Goal: Information Seeking & Learning: Learn about a topic

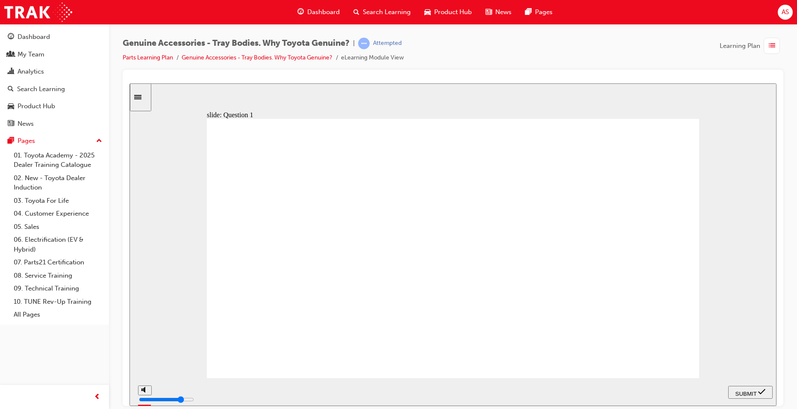
radio input "true"
click at [744, 390] on span "SUBMIT" at bounding box center [746, 393] width 21 height 6
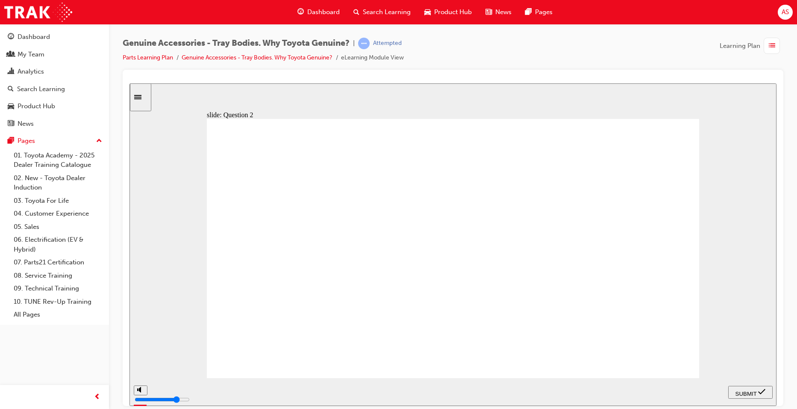
radio input "true"
click at [757, 390] on span "SUBMIT" at bounding box center [746, 393] width 21 height 6
radio input "true"
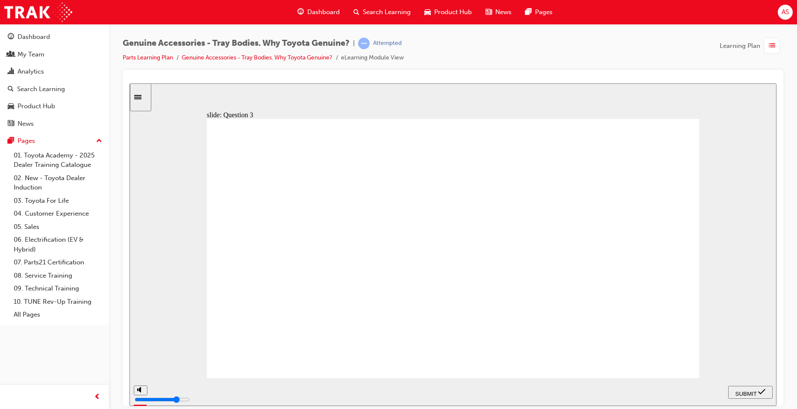
click at [732, 388] on div "SUBMIT" at bounding box center [751, 391] width 38 height 9
radio input "true"
click at [736, 390] on span "SUBMIT" at bounding box center [746, 393] width 21 height 6
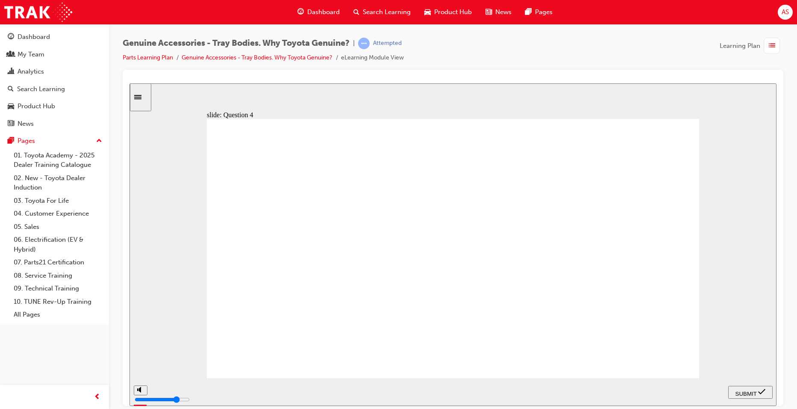
radio input "true"
click at [747, 390] on span "SUBMIT" at bounding box center [746, 393] width 21 height 6
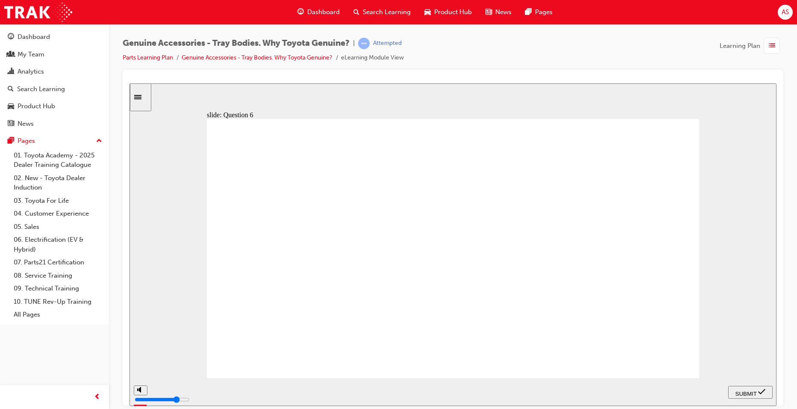
radio input "true"
click at [740, 387] on div "SUBMIT" at bounding box center [751, 391] width 38 height 9
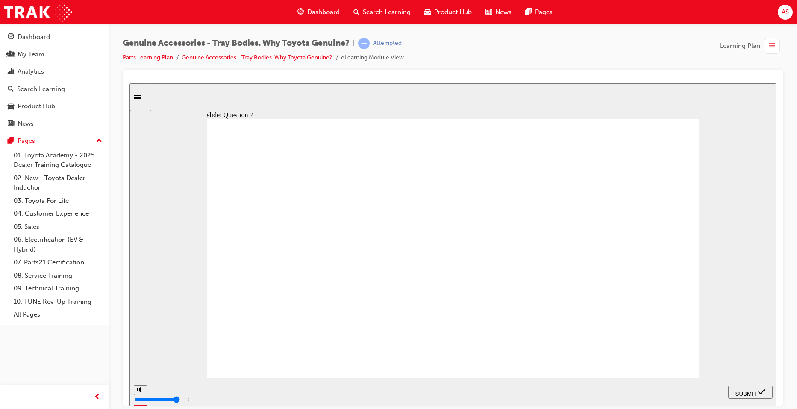
radio input "true"
click at [747, 395] on div "SUBMIT" at bounding box center [751, 391] width 38 height 9
radio input "true"
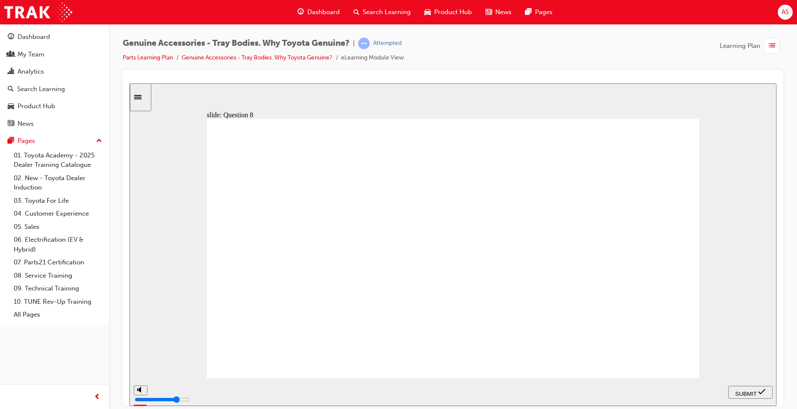
click at [762, 389] on icon "submit" at bounding box center [762, 391] width 7 height 8
radio input "true"
click at [756, 390] on span "SUBMIT" at bounding box center [746, 393] width 21 height 6
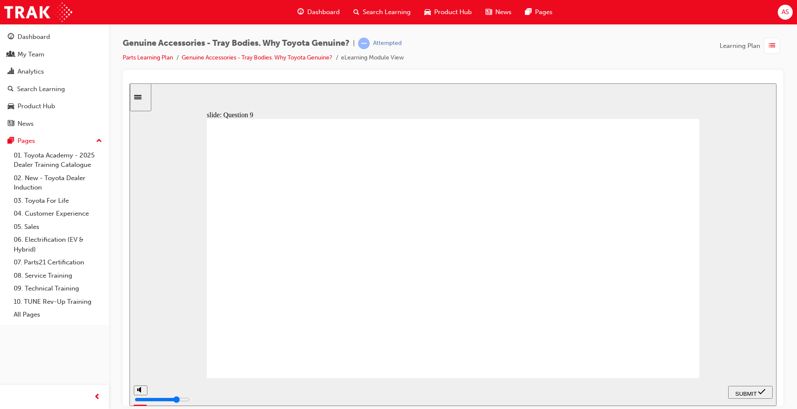
radio input "true"
click at [738, 387] on div "SUBMIT" at bounding box center [751, 391] width 38 height 9
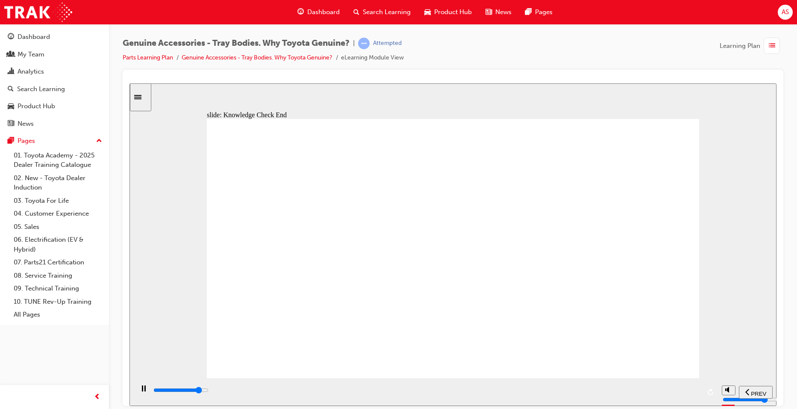
drag, startPoint x: 518, startPoint y: 289, endPoint x: 565, endPoint y: 403, distance: 123.2
type input "21500"
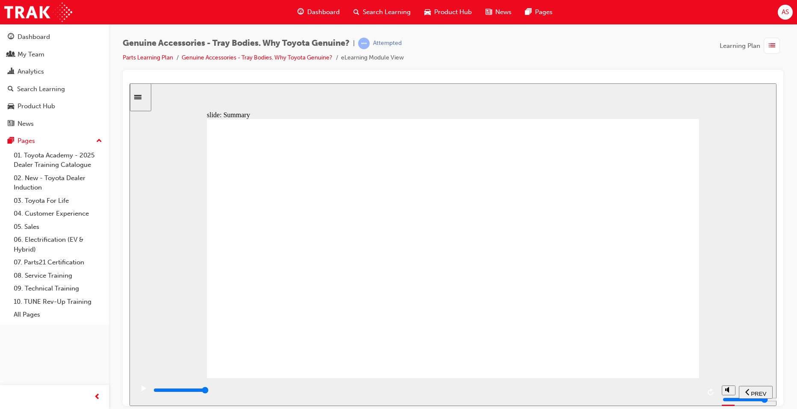
drag, startPoint x: 454, startPoint y: 393, endPoint x: 759, endPoint y: 425, distance: 307.4
click at [759, 405] on html "​of the questions right!​ slide: Summary Review of Learning Objectives Group 1 …" at bounding box center [453, 244] width 647 height 322
click at [165, 56] on link "Parts Learning Plan" at bounding box center [148, 57] width 50 height 7
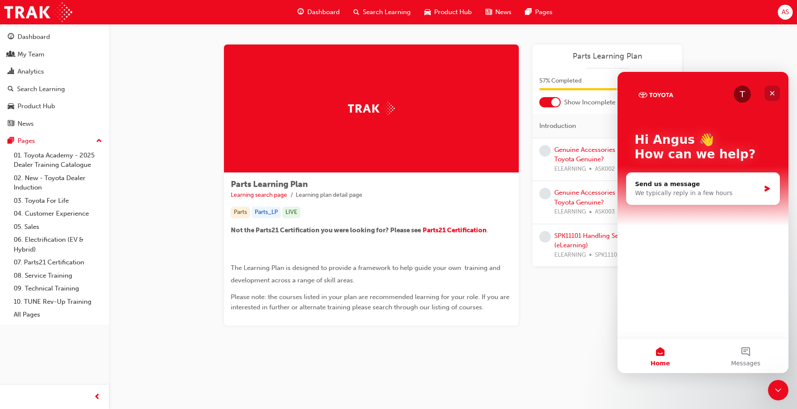
click at [770, 91] on icon "Close" at bounding box center [772, 93] width 7 height 7
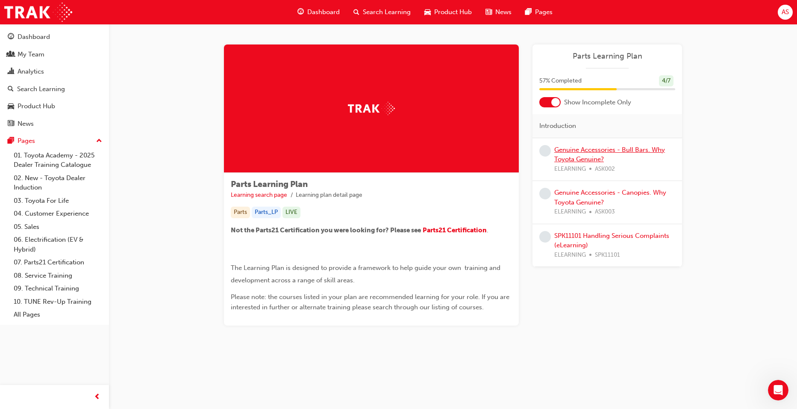
click at [604, 148] on link "Genuine Accessories - Bull Bars. Why Toyota Genuine?" at bounding box center [610, 155] width 111 height 18
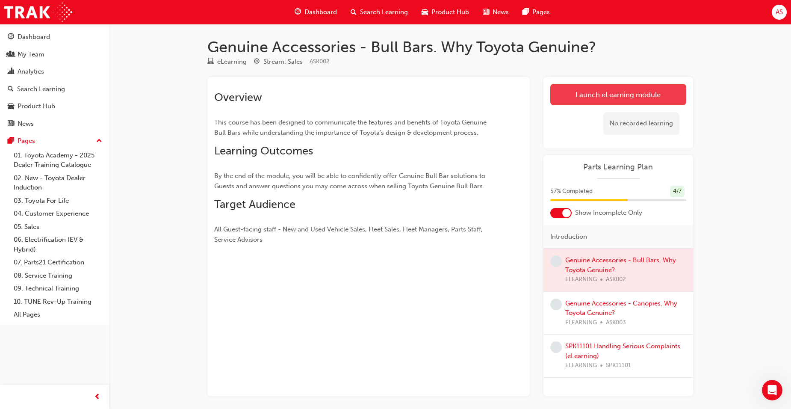
click at [605, 101] on link "Launch eLearning module" at bounding box center [618, 94] width 136 height 21
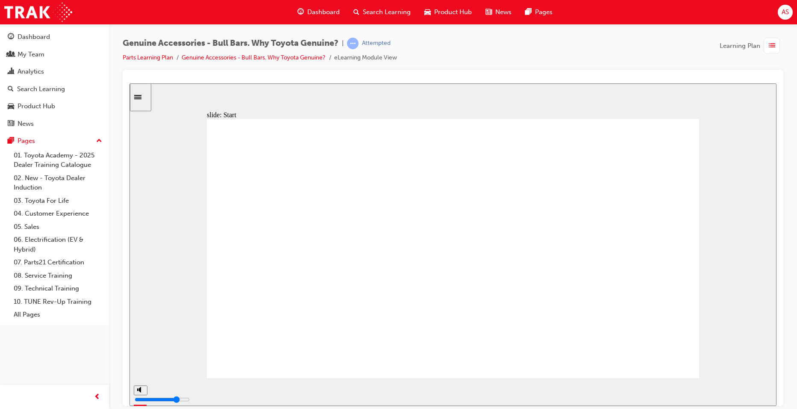
click at [687, 390] on div "playback controls" at bounding box center [427, 389] width 548 height 9
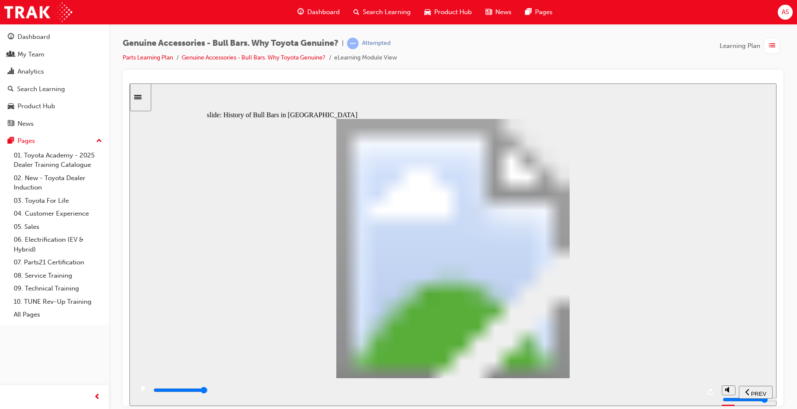
click at [686, 393] on div "playback controls" at bounding box center [427, 389] width 548 height 9
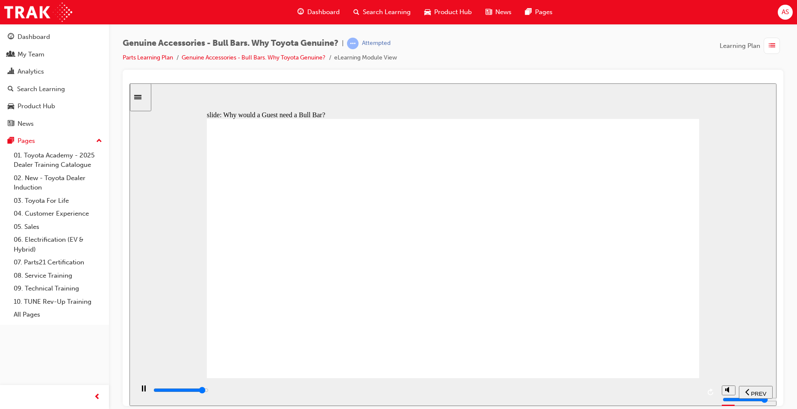
click at [667, 386] on div "playback controls" at bounding box center [427, 391] width 548 height 13
click at [656, 390] on div "playback controls" at bounding box center [427, 389] width 548 height 9
click at [209, 391] on input "slide progress" at bounding box center [180, 389] width 55 height 7
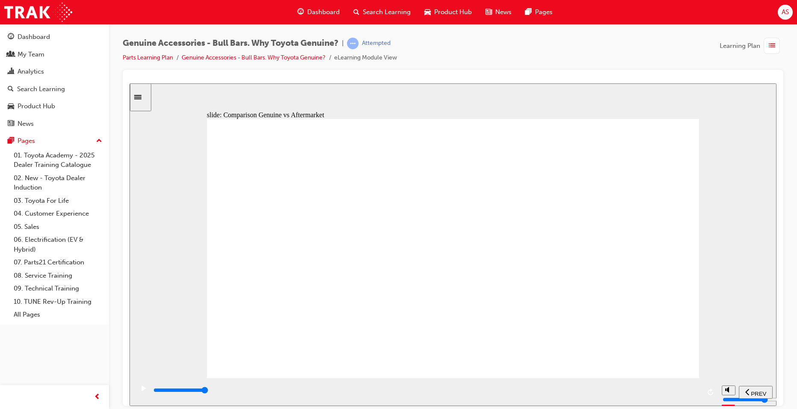
click at [665, 395] on div "playback controls" at bounding box center [427, 389] width 548 height 9
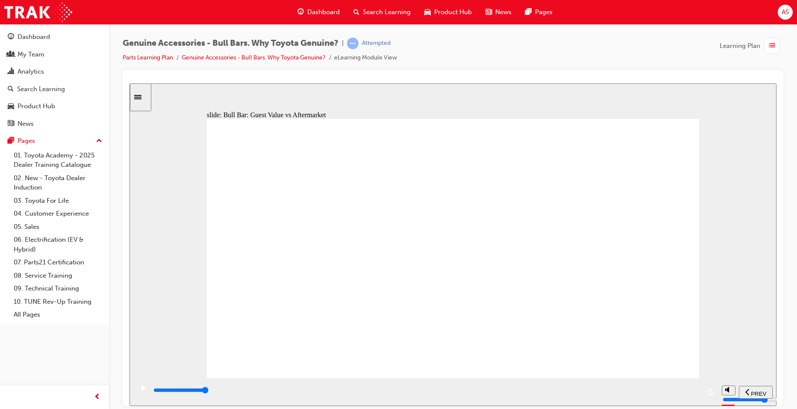
drag, startPoint x: 493, startPoint y: 392, endPoint x: 762, endPoint y: 413, distance: 268.9
click at [762, 405] on html "​true, true, true, false, false, false​ slide: Bull Bar: Guest Value vs Afterma…" at bounding box center [453, 244] width 647 height 322
drag, startPoint x: 535, startPoint y: 393, endPoint x: 771, endPoint y: 399, distance: 236.5
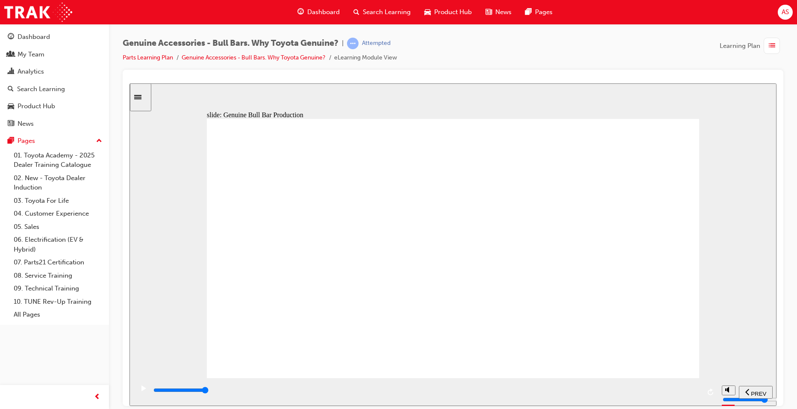
click at [771, 399] on section "PREV NEXT SUBMIT" at bounding box center [453, 392] width 647 height 28
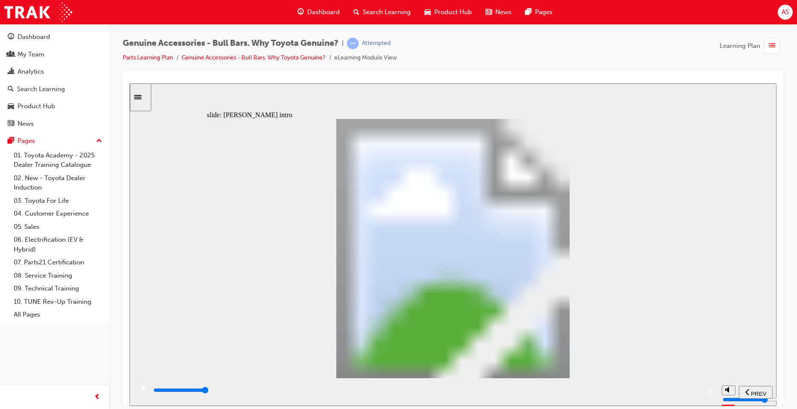
click at [693, 386] on div "playback controls" at bounding box center [427, 391] width 548 height 13
type input "8400"
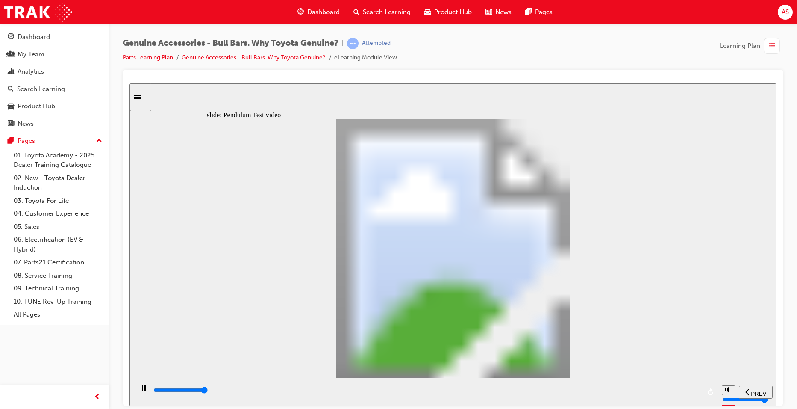
type input "0"
type input "8500"
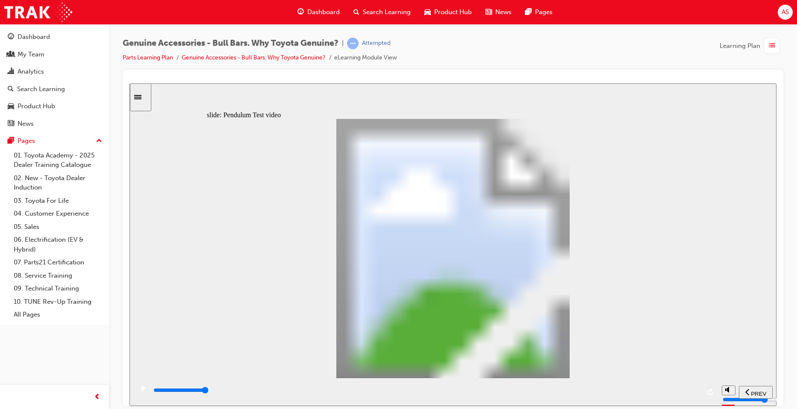
drag, startPoint x: 422, startPoint y: 305, endPoint x: 556, endPoint y: 312, distance: 134.4
click at [556, 312] on div "Button 3 Click the Play button to watch the video Why is this not good enough? …" at bounding box center [453, 251] width 493 height 267
type input "102"
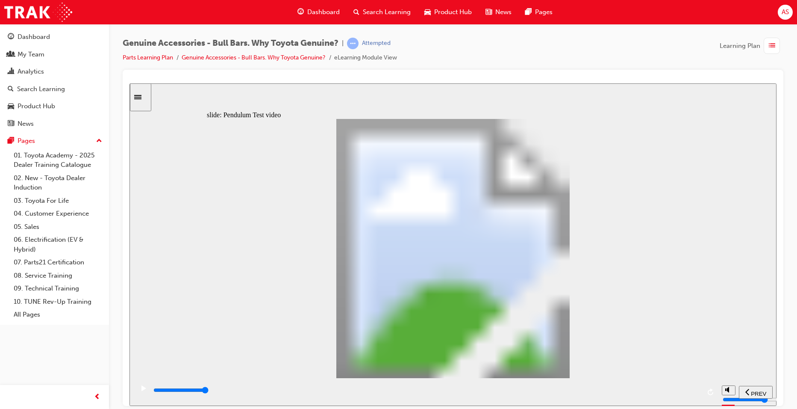
click at [342, 395] on div "playback controls" at bounding box center [427, 389] width 548 height 9
click at [377, 393] on div "playback controls" at bounding box center [427, 389] width 548 height 9
click at [209, 391] on input "slide progress" at bounding box center [180, 389] width 55 height 7
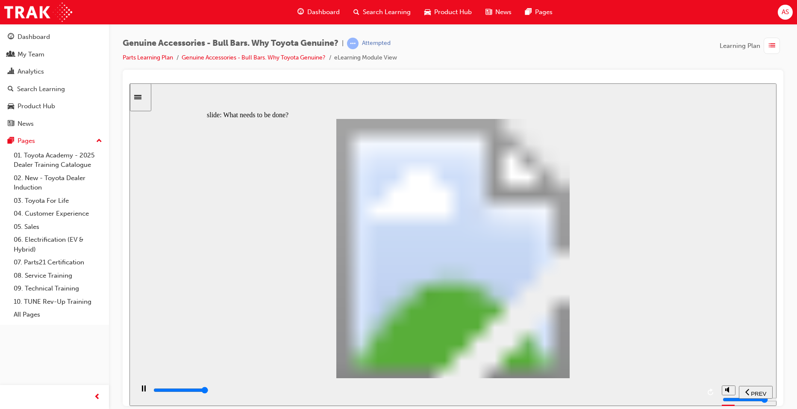
type input "5100"
type input "0"
type input "5100"
type input "0"
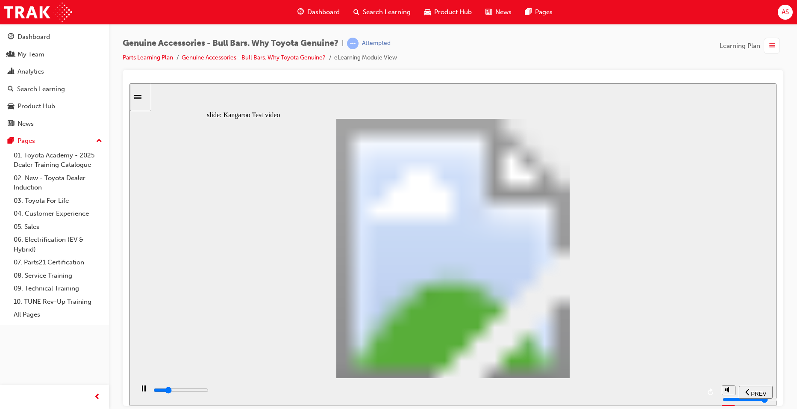
type input "5200"
type input "0"
type input "5200"
type input "0"
type input "5200"
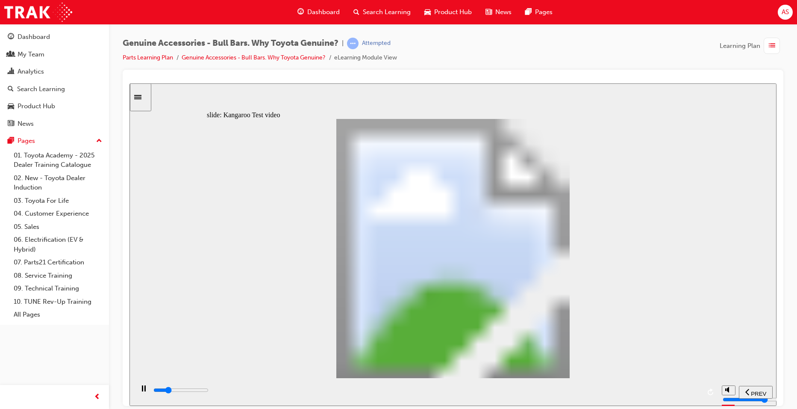
type input "0"
type input "5200"
type input "0"
type input "5200"
type input "0"
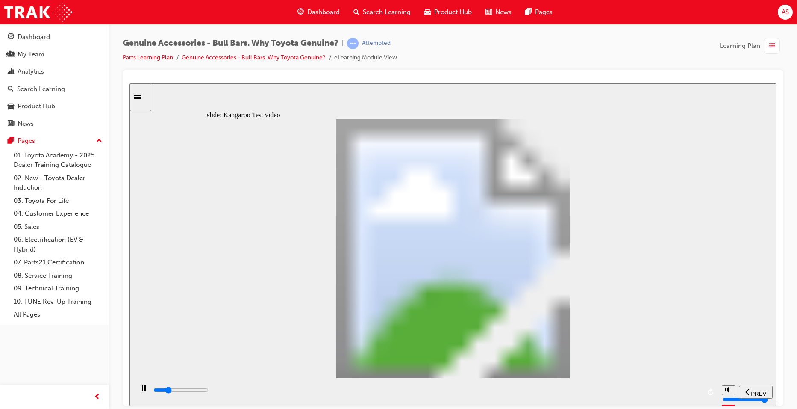
type input "5300"
type input "0"
type input "5300"
type input "0"
type input "5300"
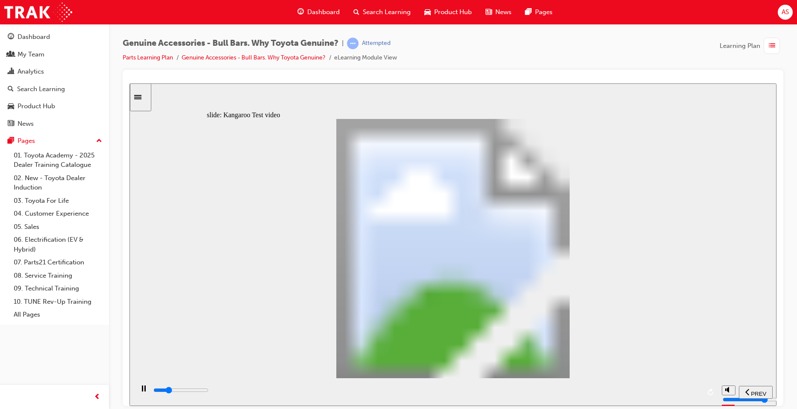
type input "0"
type input "5300"
type input "0"
type input "5300"
type input "0"
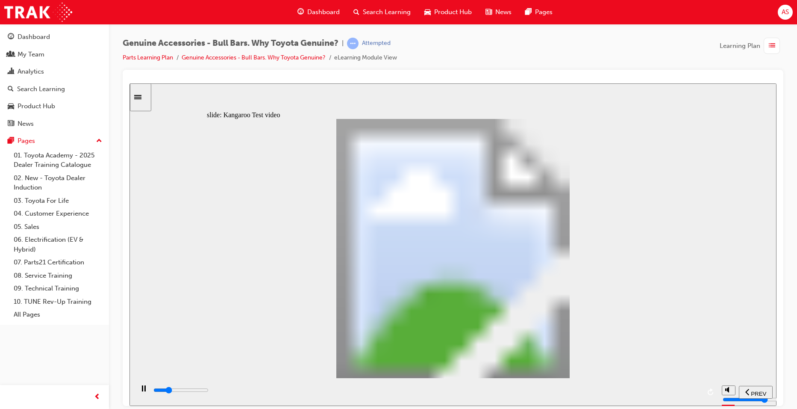
type input "5400"
type input "0"
type input "5500"
type input "0"
type input "5700"
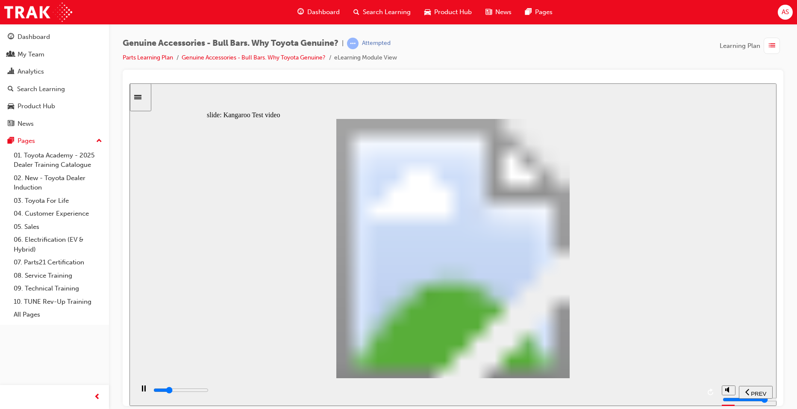
type input "1"
type input "5900"
type input "1"
type input "6200"
type input "1"
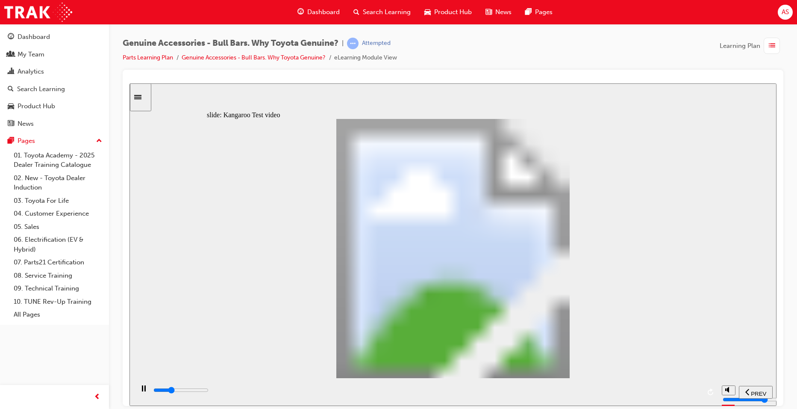
type input "6500"
type input "2"
type input "6700"
type input "2"
type input "7000"
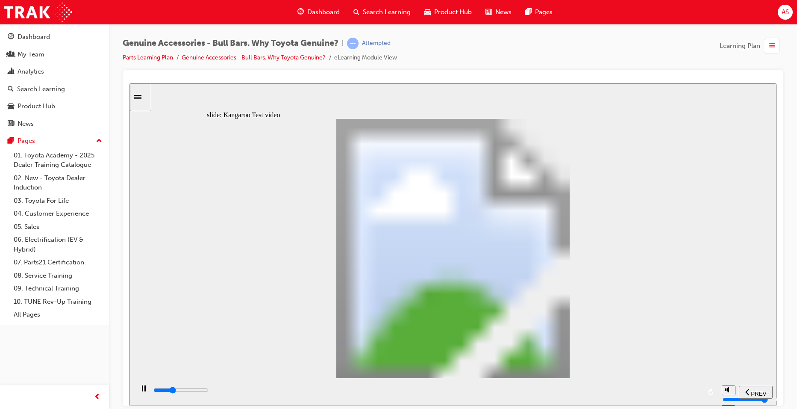
type input "2"
type input "7300"
type input "2"
type input "7500"
type input "3"
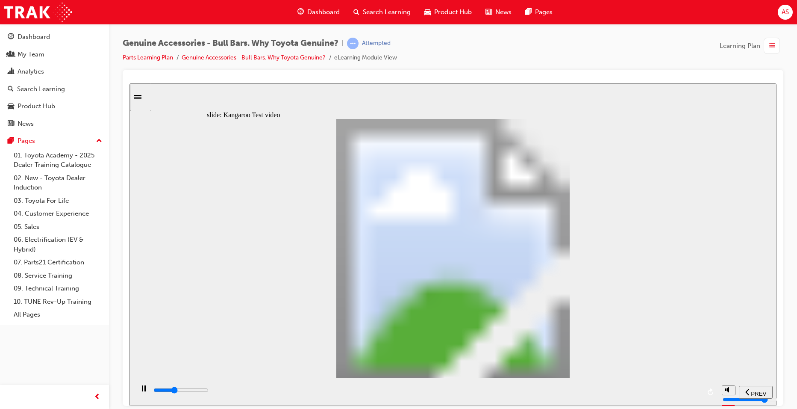
type input "7800"
type input "3"
type input "8100"
type input "3"
type input "8300"
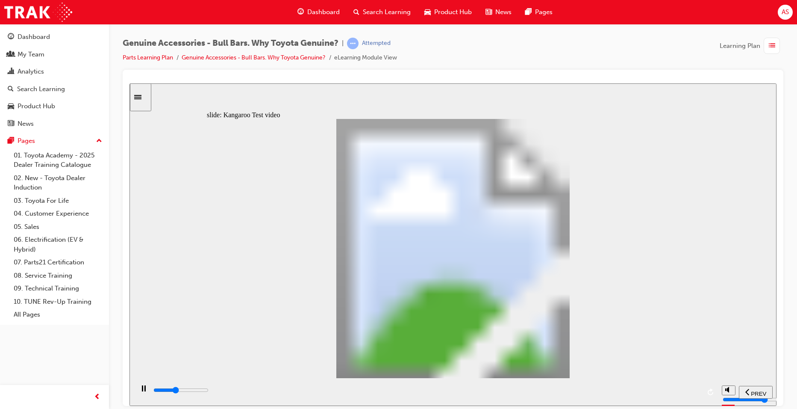
type input "3"
type input "8600"
type input "4"
type input "8900"
type input "4"
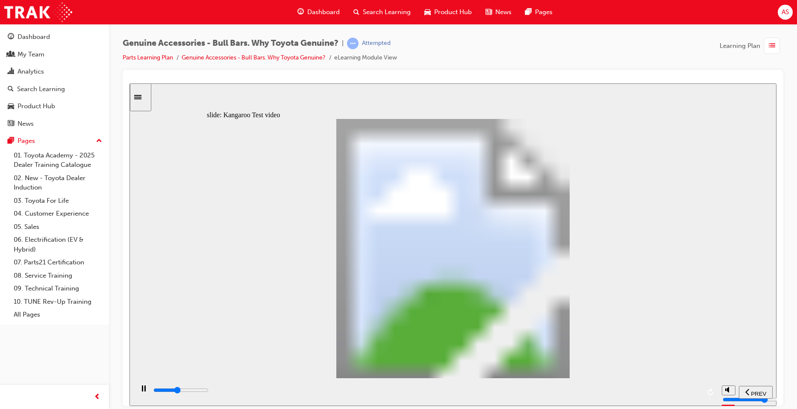
type input "9100"
type input "4"
type input "9400"
type input "4"
type input "9600"
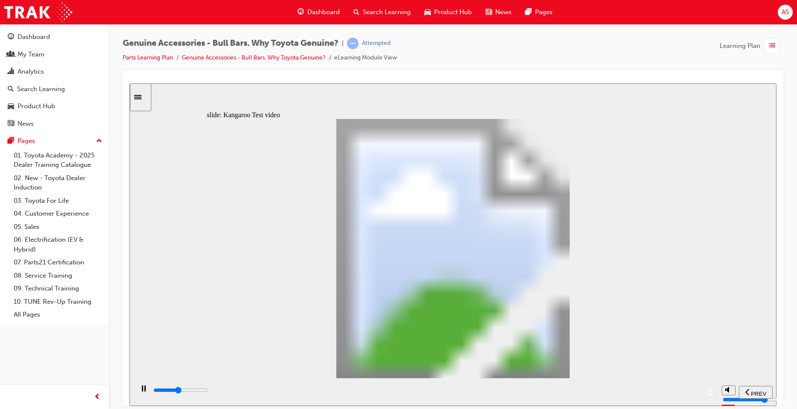
type input "5"
type input "9900"
type input "5"
type input "10200"
type input "5"
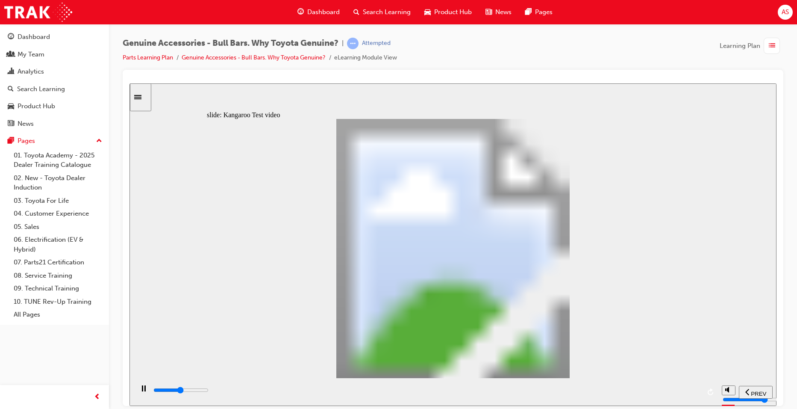
type input "10500"
type input "6"
type input "10700"
type input "6"
type input "11000"
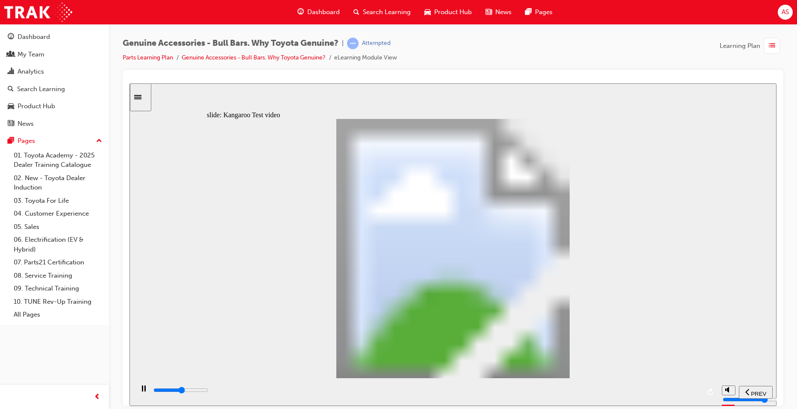
type input "6"
type input "11200"
type input "6"
type input "11500"
type input "7"
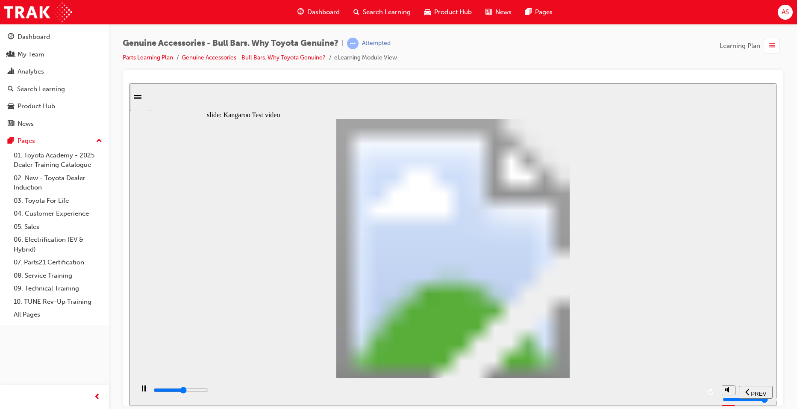
type input "11800"
type input "7"
type input "12100"
type input "7"
type input "12300"
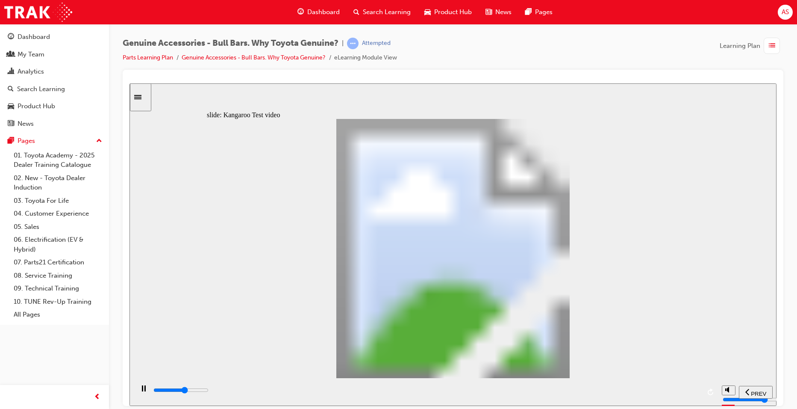
type input "7"
type input "12600"
type input "8"
type input "12800"
type input "8"
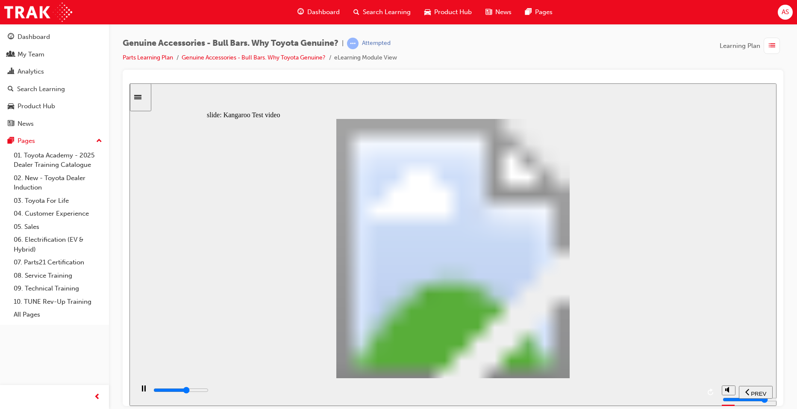
type input "13100"
type input "8"
type input "13400"
type input "8"
type input "13700"
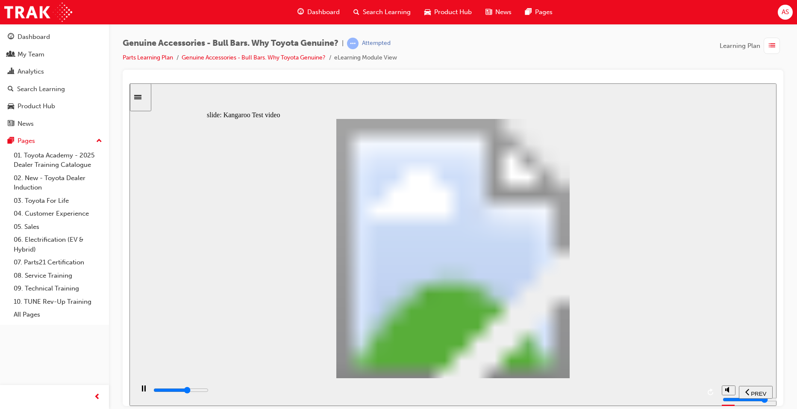
type input "9"
type input "13900"
type input "9"
type input "14200"
type input "9"
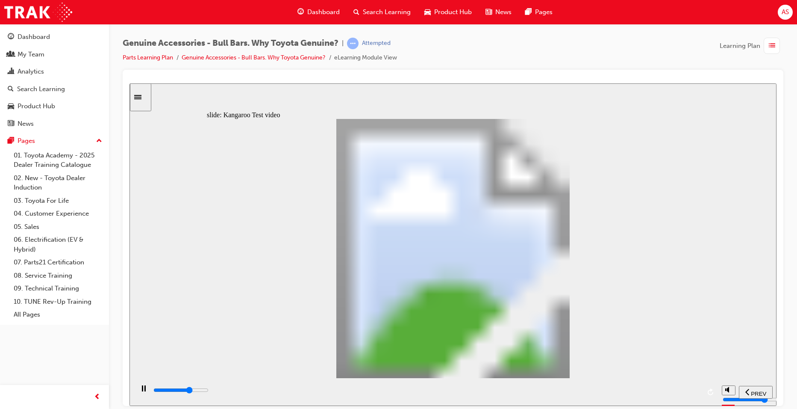
type input "14400"
type input "10"
type input "14700"
type input "10"
type input "15000"
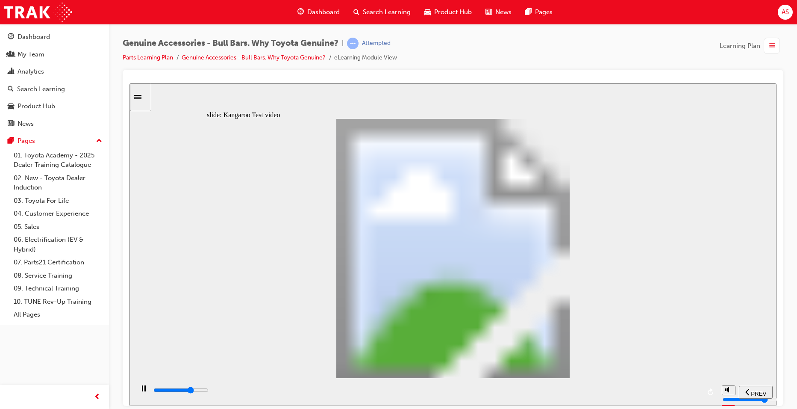
type input "10"
type input "15200"
type input "10"
type input "15500"
type input "11"
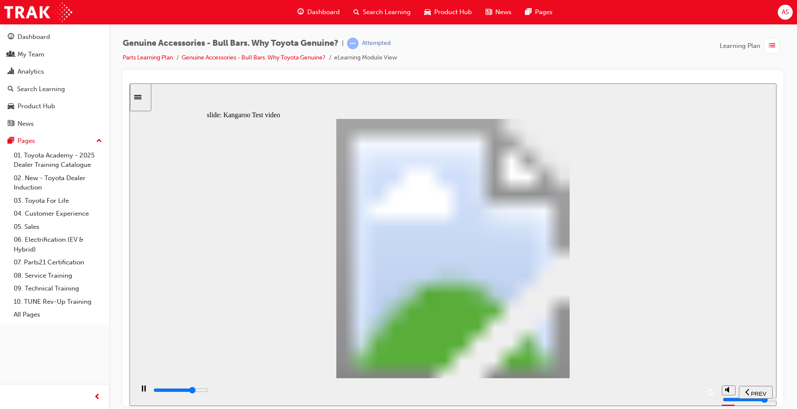
type input "15800"
type input "11"
type input "16000"
type input "11"
type input "16300"
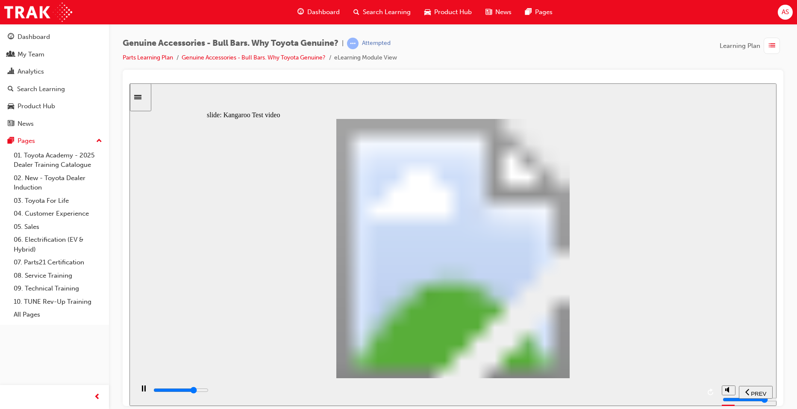
type input "11"
type input "16600"
type input "12"
type input "16900"
type input "12"
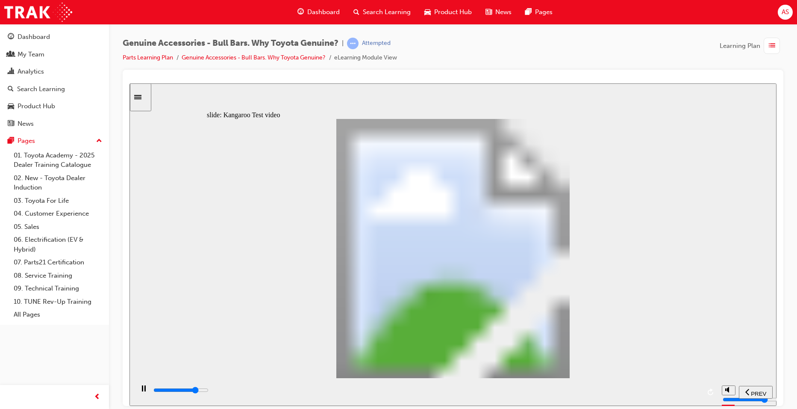
type input "17100"
type input "12"
type input "17400"
type input "12"
type input "17600"
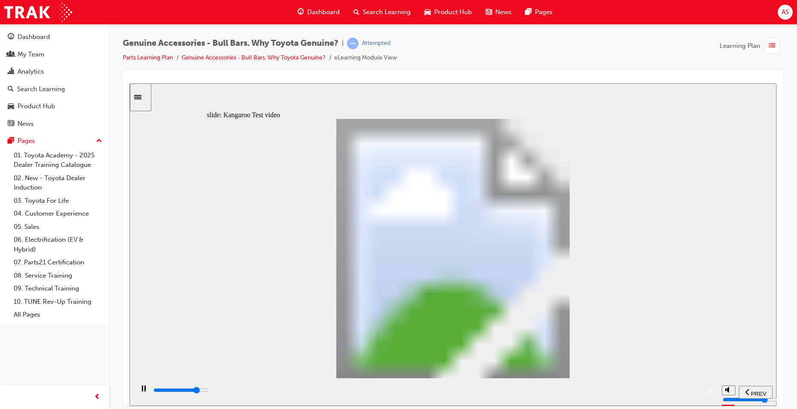
type input "13"
type input "17900"
type input "13"
type input "18200"
type input "13"
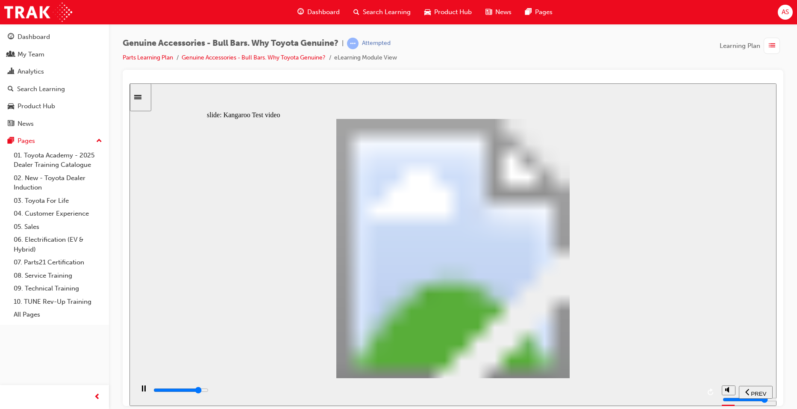
type input "18400"
type input "14"
type input "18700"
type input "14"
type input "19000"
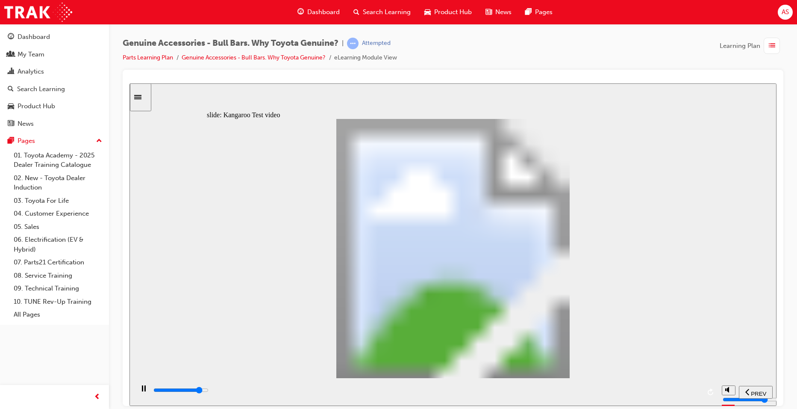
type input "14"
type input "19200"
type input "14"
type input "19500"
type input "15"
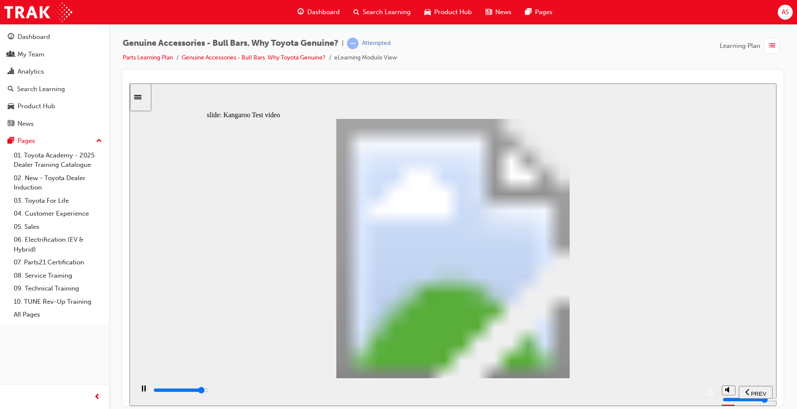
type input "19700"
type input "15"
type input "20000"
type input "15"
type input "20300"
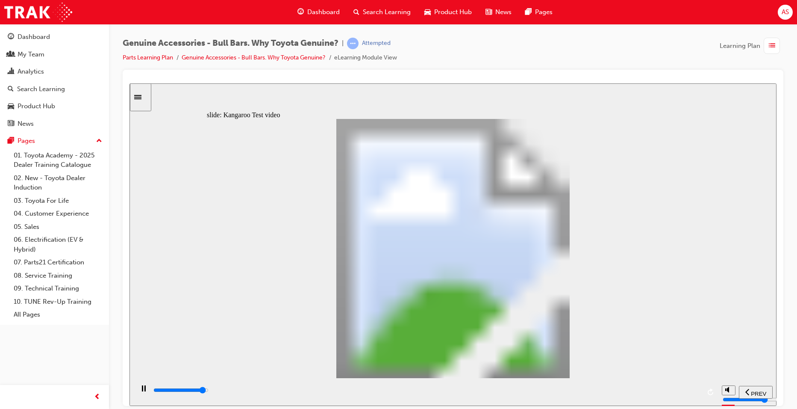
type input "15"
type input "20600"
type input "16"
type input "20800"
type input "16"
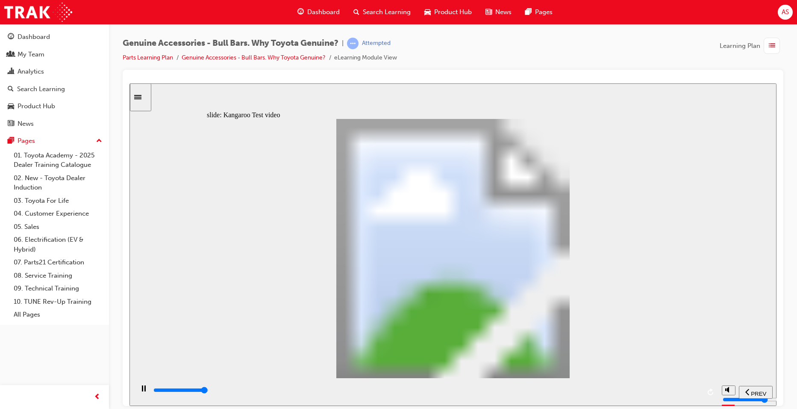
type input "21100"
type input "16"
type input "21300"
type input "16"
type input "21500"
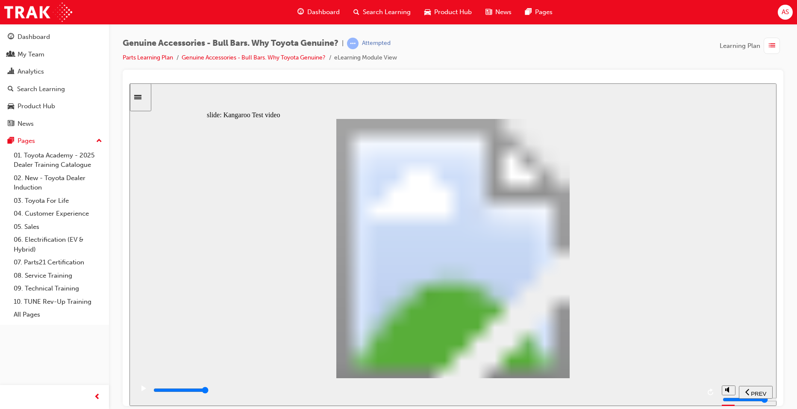
type input "18"
drag, startPoint x: 686, startPoint y: 396, endPoint x: 735, endPoint y: 394, distance: 48.8
click at [735, 394] on section "PREV NEXT SUBMIT" at bounding box center [453, 392] width 647 height 28
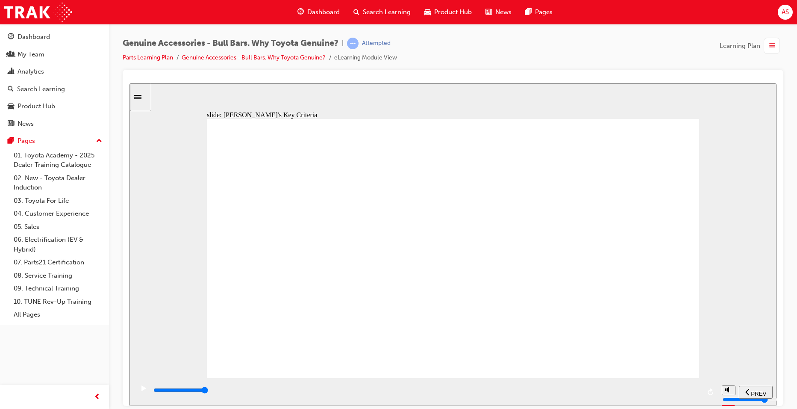
drag, startPoint x: 632, startPoint y: 392, endPoint x: 757, endPoint y: 385, distance: 125.5
click at [759, 389] on section "PREV NEXT SUBMIT" at bounding box center [453, 392] width 647 height 28
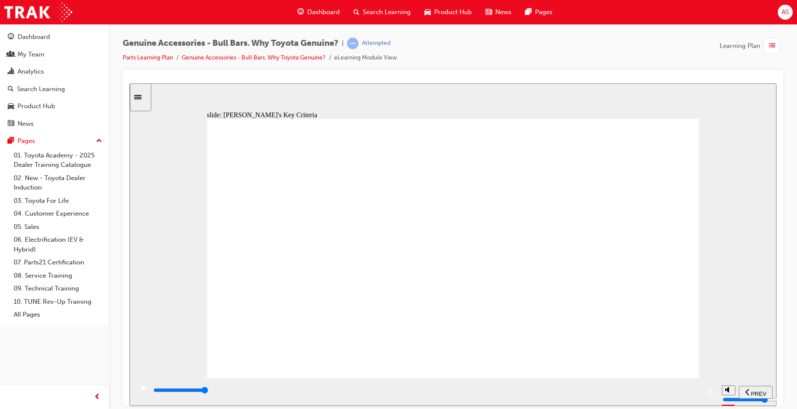
drag, startPoint x: 454, startPoint y: 390, endPoint x: 799, endPoint y: 390, distance: 345.1
click at [777, 390] on html "​true, true, true, false, true, false​ slide: Designed as a system Let’s start …" at bounding box center [453, 244] width 647 height 322
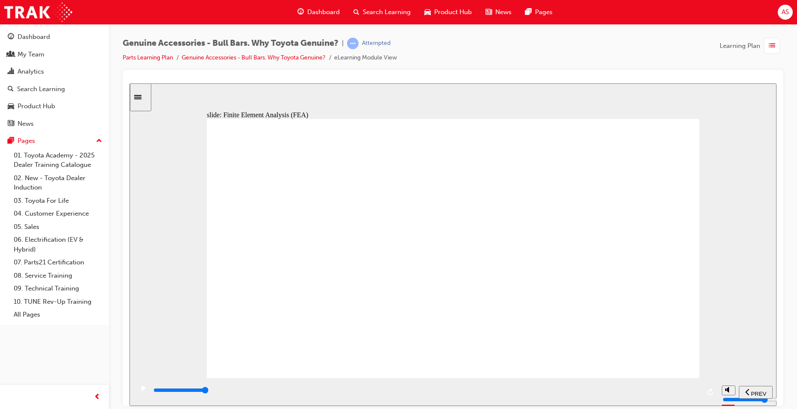
drag, startPoint x: 570, startPoint y: 390, endPoint x: 799, endPoint y: 401, distance: 229.0
click at [777, 401] on html "​true, true, true, false, true, false​ slide: Finite Element Analysis (FEA) Nex…" at bounding box center [453, 244] width 647 height 322
drag, startPoint x: 583, startPoint y: 389, endPoint x: 756, endPoint y: 397, distance: 173.3
click at [777, 400] on html "​true, true, true, false, true, false​ slide: Finite Element Analysis (FEA) Mul…" at bounding box center [453, 244] width 647 height 322
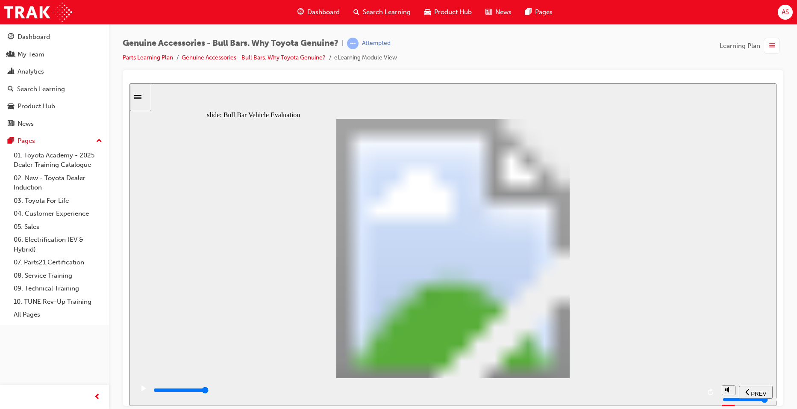
drag, startPoint x: 659, startPoint y: 391, endPoint x: 766, endPoint y: 388, distance: 106.9
click at [766, 388] on section "PREV NEXT SUBMIT" at bounding box center [453, 392] width 647 height 28
drag, startPoint x: 606, startPoint y: 389, endPoint x: 739, endPoint y: 396, distance: 133.2
click at [739, 396] on section "PREV NEXT SUBMIT" at bounding box center [453, 392] width 647 height 28
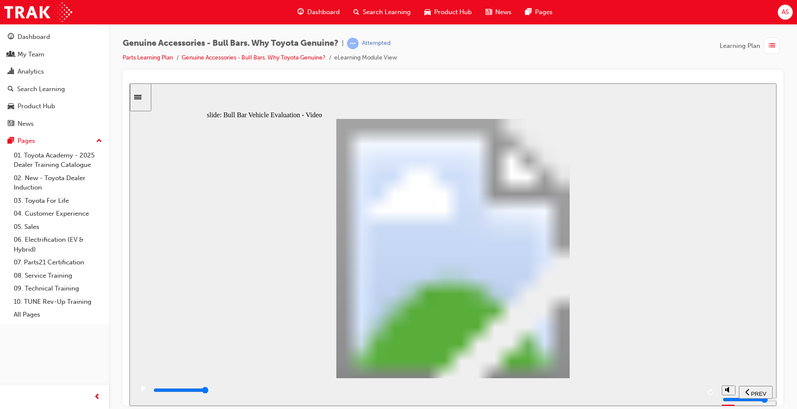
drag, startPoint x: 484, startPoint y: 390, endPoint x: 722, endPoint y: 398, distance: 238.3
click at [722, 398] on section "PREV NEXT SUBMIT" at bounding box center [453, 392] width 647 height 28
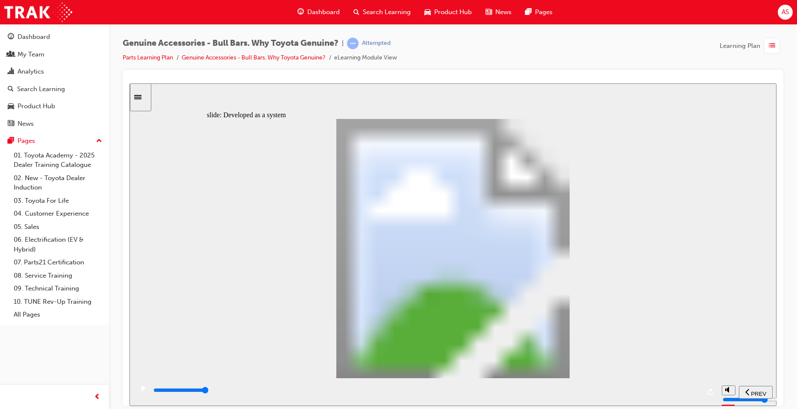
drag, startPoint x: 616, startPoint y: 387, endPoint x: 723, endPoint y: 390, distance: 106.5
click at [723, 390] on section "PREV NEXT SUBMIT" at bounding box center [453, 392] width 647 height 28
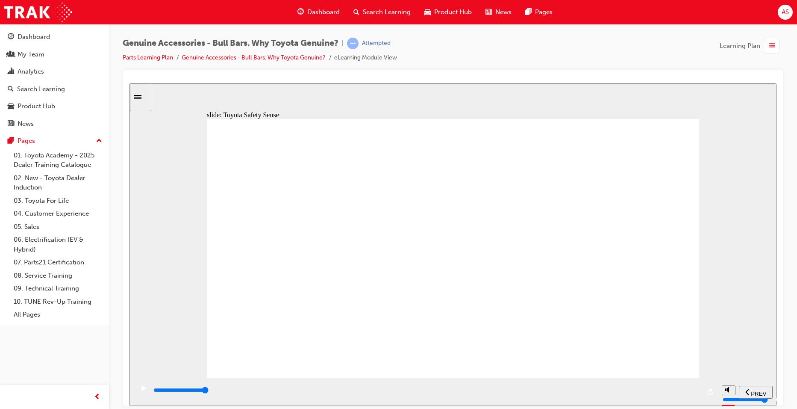
drag, startPoint x: 551, startPoint y: 393, endPoint x: 706, endPoint y: 394, distance: 155.2
click at [706, 394] on div "playback controls" at bounding box center [426, 392] width 584 height 28
drag, startPoint x: 569, startPoint y: 389, endPoint x: 798, endPoint y: 345, distance: 233.2
click at [777, 345] on html "​true, true, true, false, true, false​ slide: Radar and Sensor clearance Pentag…" at bounding box center [453, 244] width 647 height 322
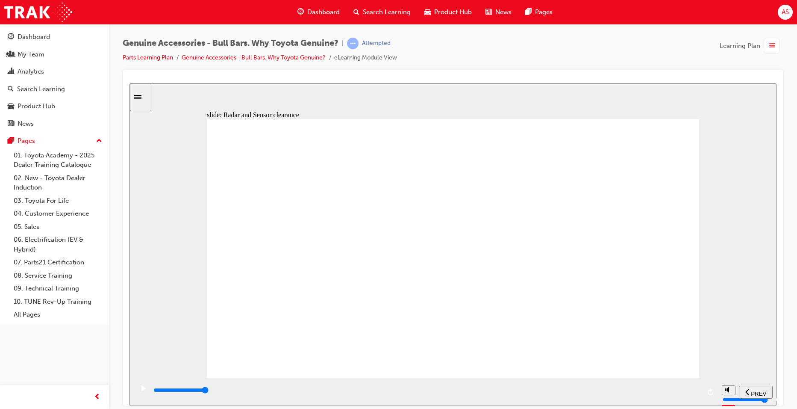
drag, startPoint x: 613, startPoint y: 391, endPoint x: 799, endPoint y: 359, distance: 188.7
click at [777, 359] on html "​true, true, true, false, true, false​ slide: Crush Rate Pentagon 2 airbag icon…" at bounding box center [453, 244] width 647 height 322
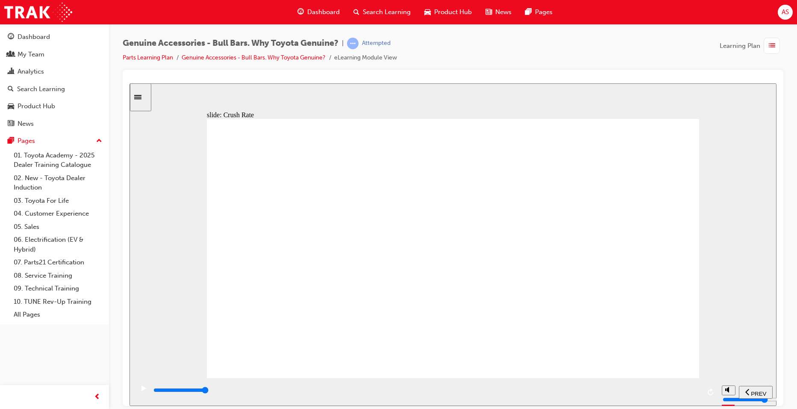
click at [209, 391] on input "slide progress" at bounding box center [180, 389] width 55 height 7
click at [501, 395] on div "playback controls" at bounding box center [427, 389] width 548 height 9
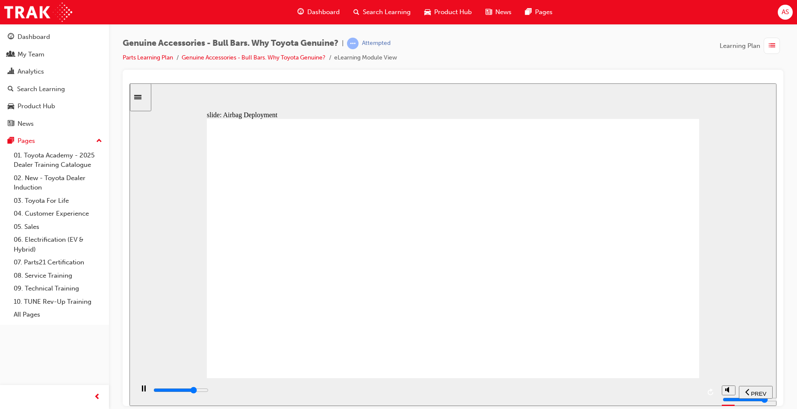
click at [571, 394] on div "playback controls" at bounding box center [427, 389] width 548 height 9
drag, startPoint x: 642, startPoint y: 389, endPoint x: 661, endPoint y: 389, distance: 18.8
click at [652, 389] on div "playback controls" at bounding box center [427, 389] width 548 height 9
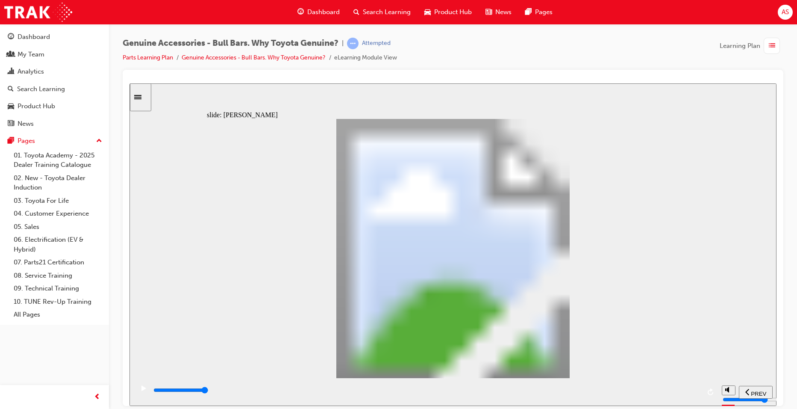
drag, startPoint x: 685, startPoint y: 397, endPoint x: 799, endPoint y: 390, distance: 113.5
click at [777, 390] on html "​true, true, true, false, true, false​ slide: [PERSON_NAME] Continue Oval 2 thu…" at bounding box center [453, 244] width 647 height 322
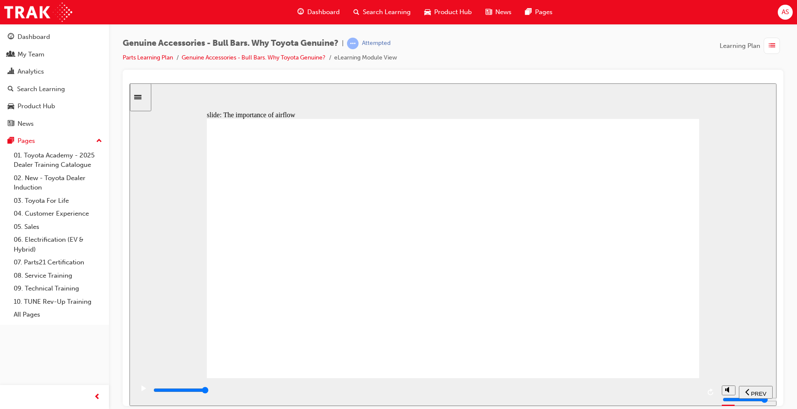
drag, startPoint x: 508, startPoint y: 394, endPoint x: 773, endPoint y: 378, distance: 265.2
click at [770, 387] on section "PREV NEXT SUBMIT" at bounding box center [453, 392] width 647 height 28
drag, startPoint x: 441, startPoint y: 393, endPoint x: 799, endPoint y: 395, distance: 357.9
click at [777, 395] on html "​true, true, true, false, true, true​ slide: Airflow principle Any frontal prot…" at bounding box center [453, 244] width 647 height 322
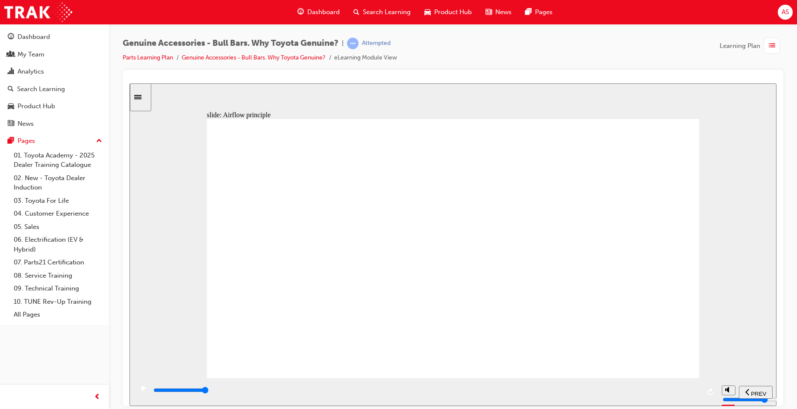
drag, startPoint x: 698, startPoint y: 391, endPoint x: 738, endPoint y: 392, distance: 40.2
click at [738, 392] on section "PREV NEXT SUBMIT" at bounding box center [453, 392] width 647 height 28
click at [695, 390] on div "playback controls" at bounding box center [427, 389] width 548 height 9
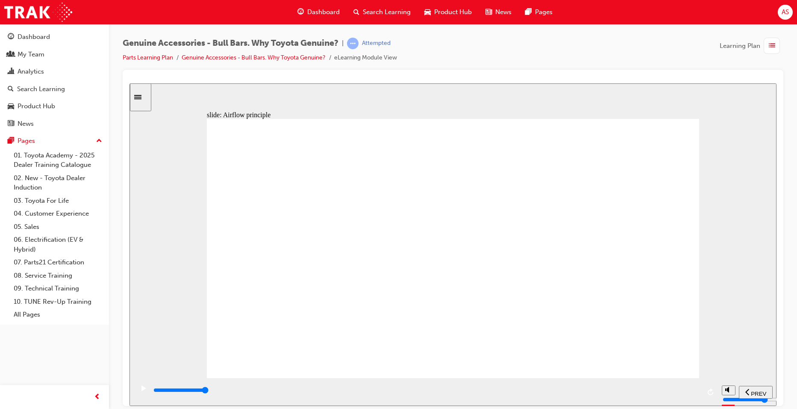
drag, startPoint x: 574, startPoint y: 392, endPoint x: 752, endPoint y: 401, distance: 178.1
click at [741, 401] on section "PREV NEXT SUBMIT" at bounding box center [453, 392] width 647 height 28
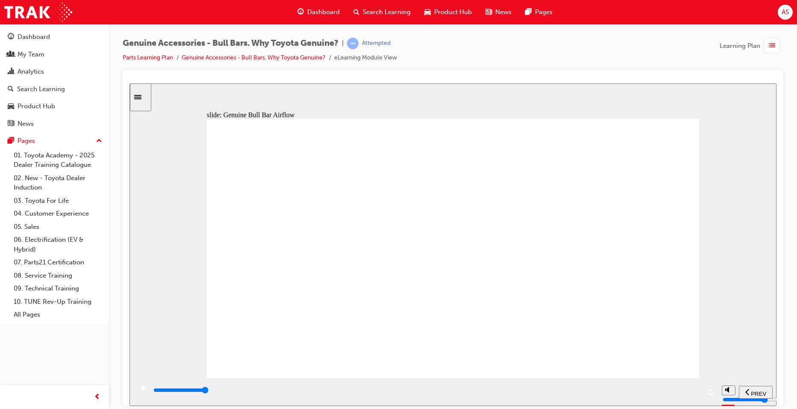
drag, startPoint x: 670, startPoint y: 389, endPoint x: 670, endPoint y: 398, distance: 9.4
click at [670, 398] on div "slide: Genuine Bull Bar Airflow delay last What does it look like? Use the swit…" at bounding box center [453, 244] width 647 height 322
drag, startPoint x: 690, startPoint y: 388, endPoint x: 799, endPoint y: 395, distance: 109.2
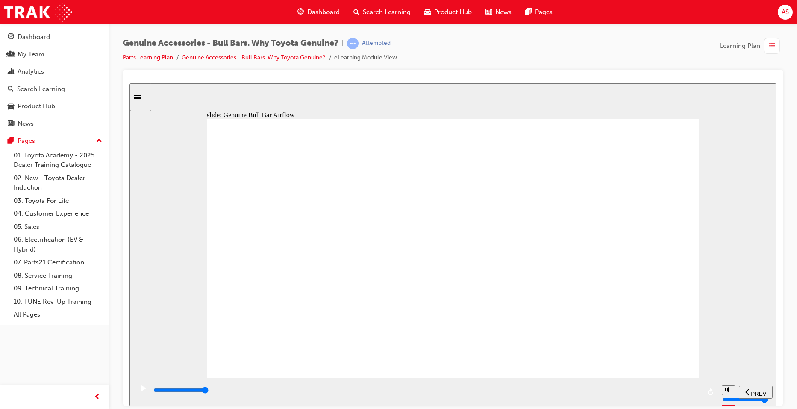
click at [777, 395] on html "​true, true, true, false, true, true​ slide: Genuine Bull Bar Airflow Group 1 t…" at bounding box center [453, 244] width 647 height 322
drag, startPoint x: 659, startPoint y: 396, endPoint x: 799, endPoint y: 412, distance: 140.3
click at [777, 405] on html "​0 0​ slide: Comparison 0 0 Let’s compare a Toyota Genuine Bull Bar design with…" at bounding box center [453, 244] width 647 height 322
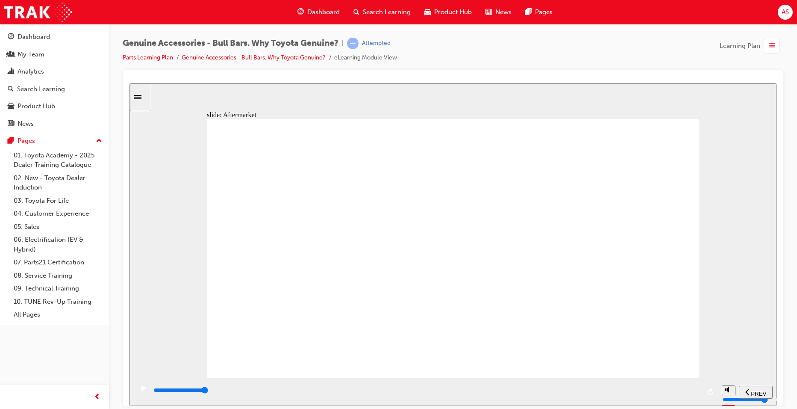
drag, startPoint x: 619, startPoint y: 390, endPoint x: 793, endPoint y: 399, distance: 173.8
click at [777, 399] on html "​1 2​ slide: Aftermarket 1 2 Let’s see Aftermarket Bull Bars, due to their modu…" at bounding box center [453, 244] width 647 height 322
drag, startPoint x: 578, startPoint y: 390, endPoint x: 694, endPoint y: 356, distance: 121.2
click at [693, 370] on div "slide: Guest Value Group 1 Toyota Genuine Bull Bar Aftermarket suppliers do not…" at bounding box center [453, 244] width 647 height 322
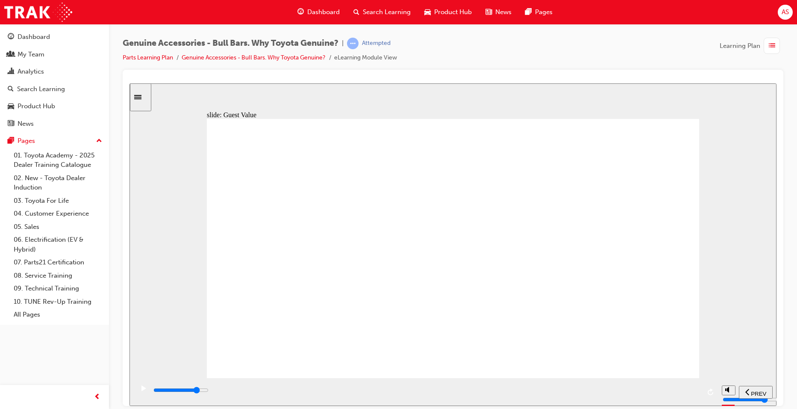
drag, startPoint x: 647, startPoint y: 387, endPoint x: 729, endPoint y: 373, distance: 82.8
click at [735, 380] on section "PREV NEXT SUBMIT" at bounding box center [453, 392] width 647 height 28
click at [507, 387] on div "playback controls" at bounding box center [427, 389] width 548 height 9
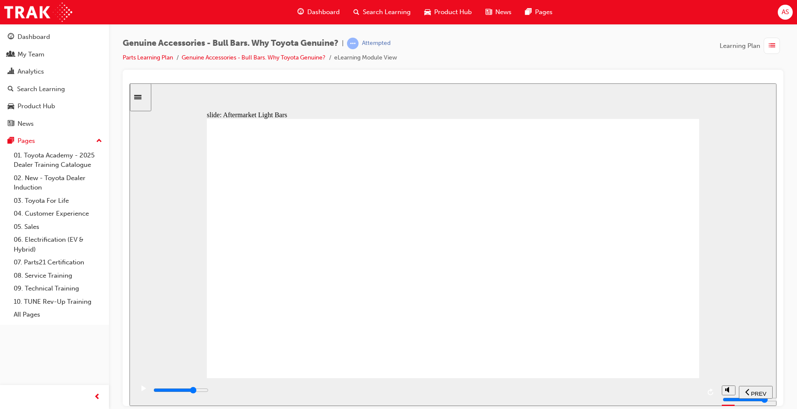
click at [563, 395] on div "playback controls" at bounding box center [427, 389] width 548 height 9
drag, startPoint x: 618, startPoint y: 387, endPoint x: 643, endPoint y: 390, distance: 24.5
click at [619, 387] on div "playback controls" at bounding box center [427, 391] width 548 height 13
drag, startPoint x: 652, startPoint y: 390, endPoint x: 662, endPoint y: 390, distance: 10.7
click at [653, 390] on div "playback controls" at bounding box center [427, 389] width 548 height 9
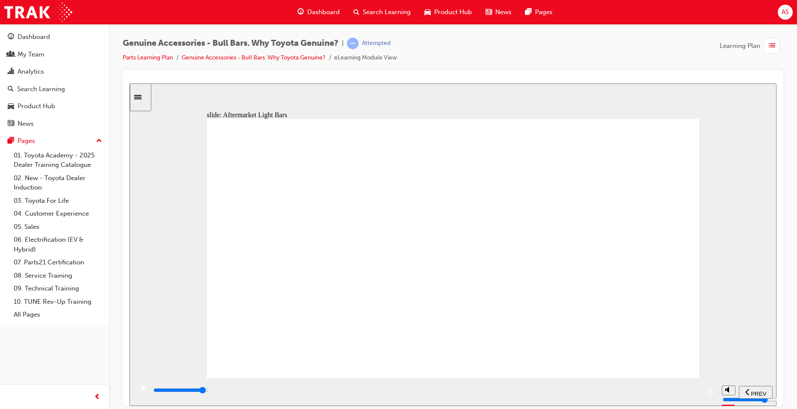
drag, startPoint x: 670, startPoint y: 390, endPoint x: 680, endPoint y: 390, distance: 9.8
click at [672, 390] on div "playback controls" at bounding box center [427, 389] width 548 height 9
click at [142, 390] on icon "play/pause" at bounding box center [144, 388] width 5 height 6
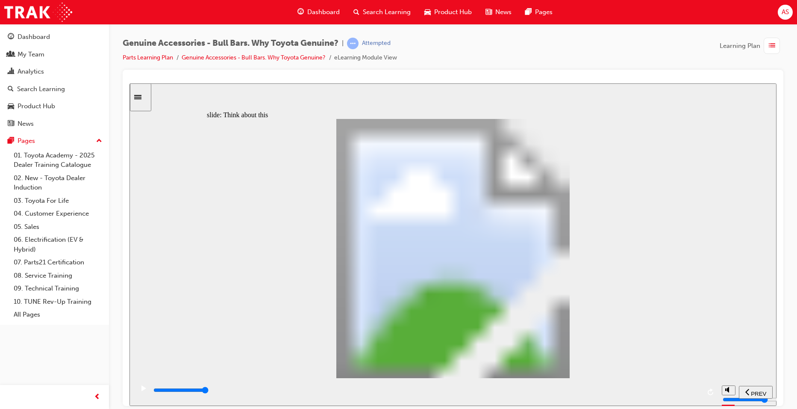
drag, startPoint x: 491, startPoint y: 386, endPoint x: 764, endPoint y: 367, distance: 273.4
click at [764, 367] on div "slide: Think about this So… Think about this With a fully loaded vehicle while …" at bounding box center [453, 244] width 647 height 322
drag, startPoint x: 591, startPoint y: 390, endPoint x: 728, endPoint y: 340, distance: 145.4
click at [776, 378] on section "PREV NEXT SUBMIT" at bounding box center [453, 392] width 647 height 28
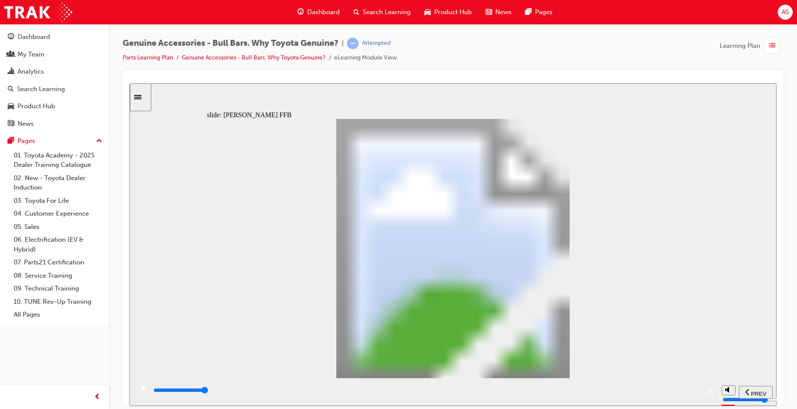
drag, startPoint x: 244, startPoint y: 229, endPoint x: 284, endPoint y: 228, distance: 40.2
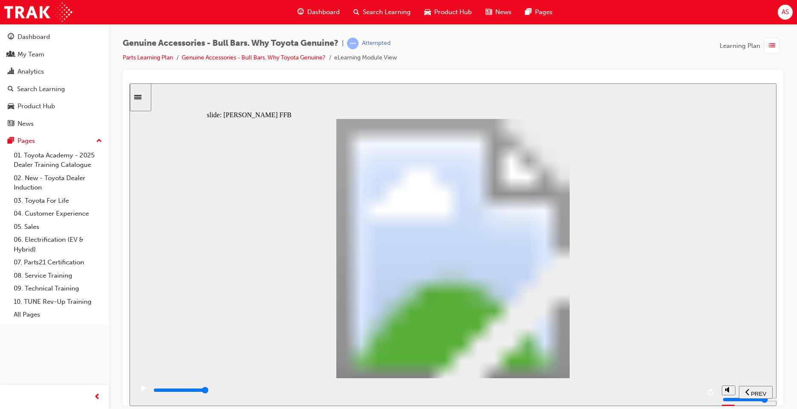
drag, startPoint x: 579, startPoint y: 390, endPoint x: 696, endPoint y: 318, distance: 137.3
click at [777, 360] on html "​1 2​ slide: [PERSON_NAME] FFB So, [PERSON_NAME] is confident now that he did m…" at bounding box center [453, 244] width 647 height 322
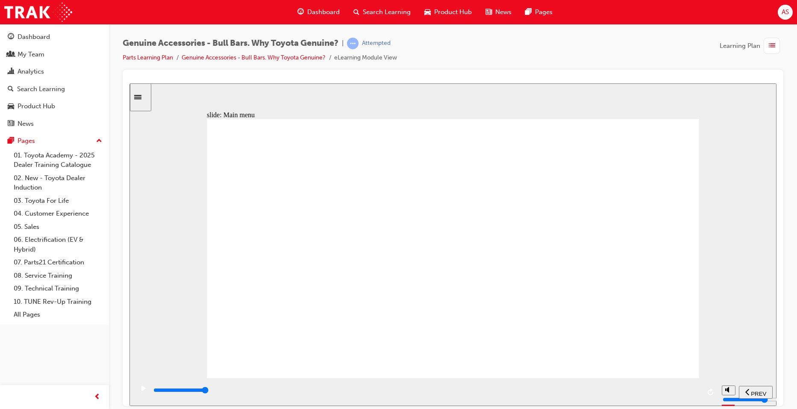
drag, startPoint x: 751, startPoint y: 404, endPoint x: 795, endPoint y: 409, distance: 44.8
click at [777, 405] on html "​true, true, true, true, true, true​ slide: 3 Key Points 3 key points to suppor…" at bounding box center [453, 244] width 647 height 322
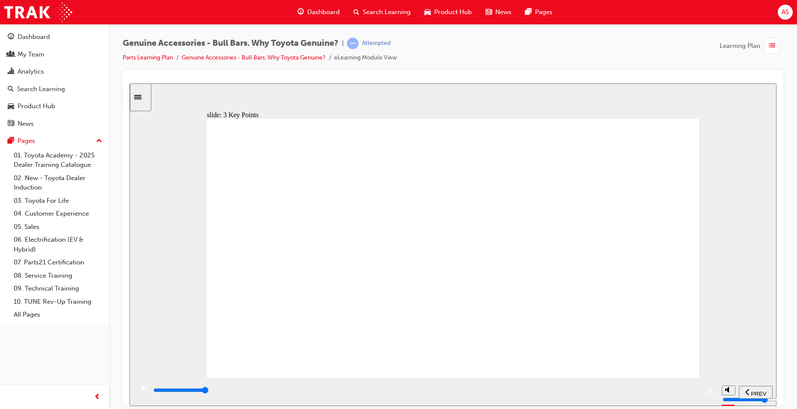
drag, startPoint x: 653, startPoint y: 390, endPoint x: 756, endPoint y: 395, distance: 102.7
click at [756, 396] on section "PREV NEXT SUBMIT" at bounding box center [453, 392] width 647 height 28
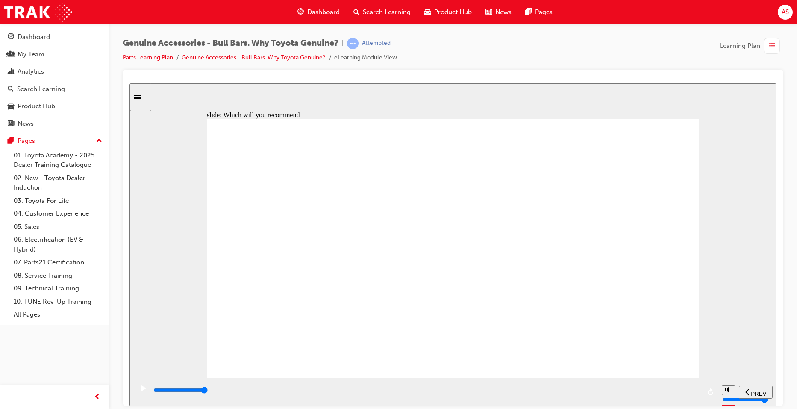
drag, startPoint x: 428, startPoint y: 389, endPoint x: 757, endPoint y: 378, distance: 329.8
click at [765, 385] on section "PREV NEXT SUBMIT" at bounding box center [453, 392] width 647 height 28
type input "9300"
drag, startPoint x: 472, startPoint y: 389, endPoint x: 799, endPoint y: 359, distance: 327.6
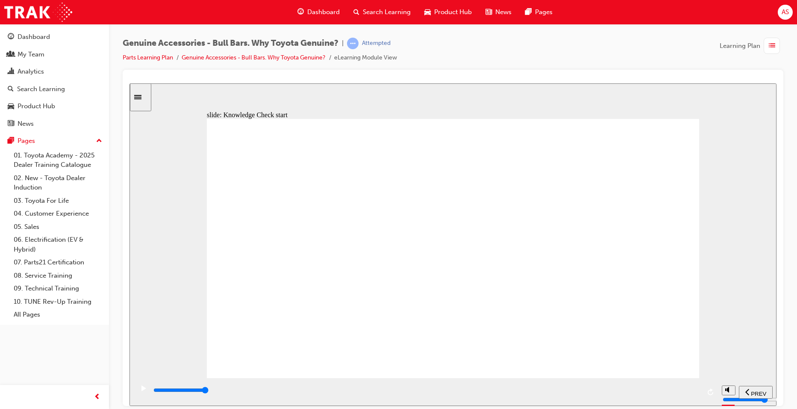
click at [777, 359] on html "​true, true, true, true, true, true​ slide: Knowledge Check start Why Genuine B…" at bounding box center [453, 244] width 647 height 322
radio input "true"
click at [753, 395] on div "SUBMIT" at bounding box center [751, 391] width 38 height 9
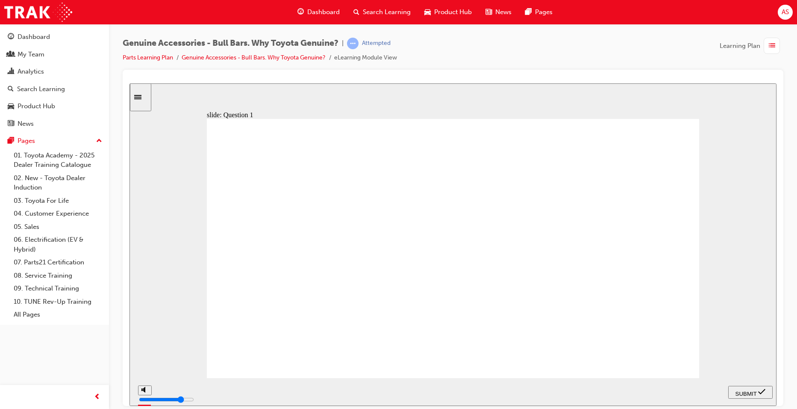
radio input "true"
click at [744, 394] on span "SUBMIT" at bounding box center [746, 393] width 21 height 6
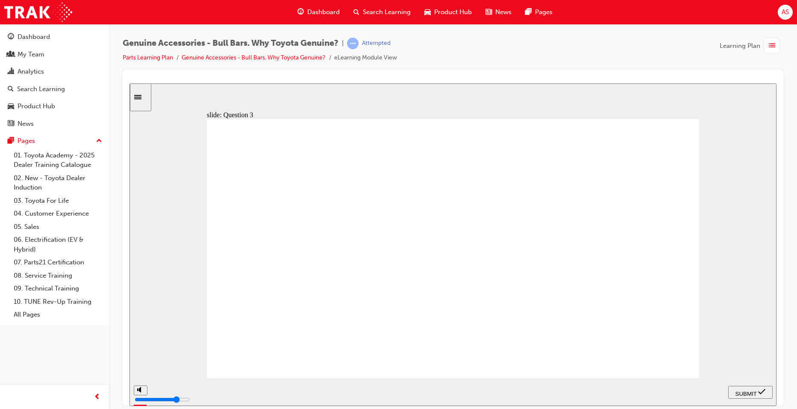
radio input "true"
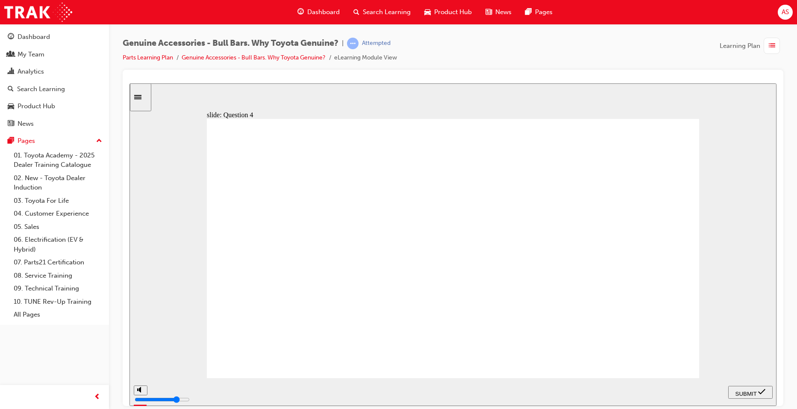
click at [741, 391] on span "SUBMIT" at bounding box center [746, 393] width 21 height 6
radio input "true"
click at [771, 397] on button "SUBMIT" at bounding box center [751, 391] width 44 height 13
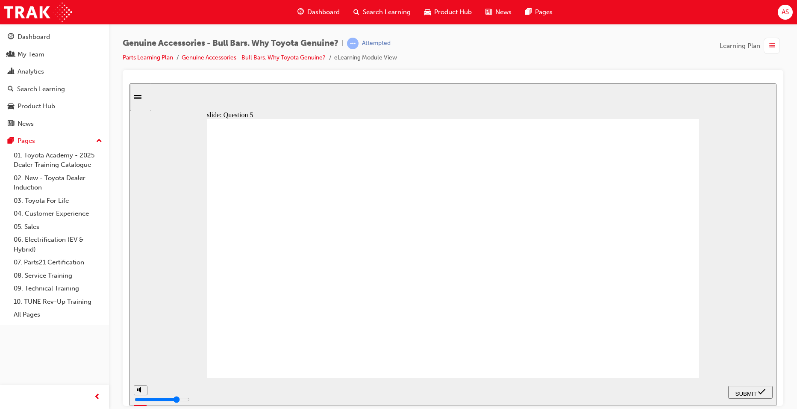
radio input "true"
click at [761, 396] on div "SUBMIT" at bounding box center [751, 391] width 38 height 9
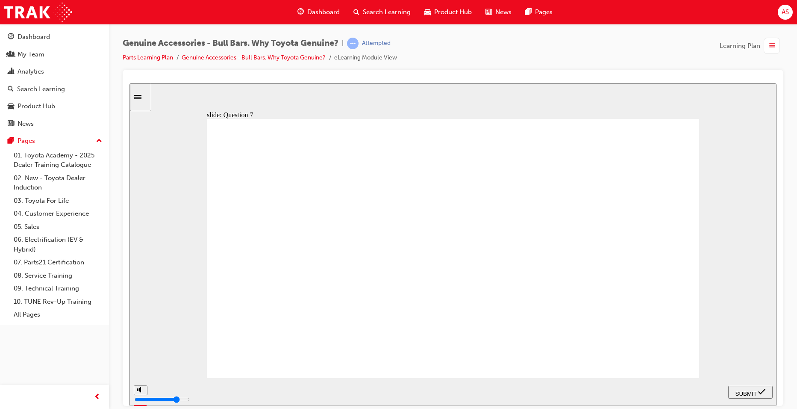
radio input "true"
click at [758, 395] on div "SUBMIT" at bounding box center [751, 391] width 38 height 9
drag, startPoint x: 326, startPoint y: 387, endPoint x: 799, endPoint y: 369, distance: 473.3
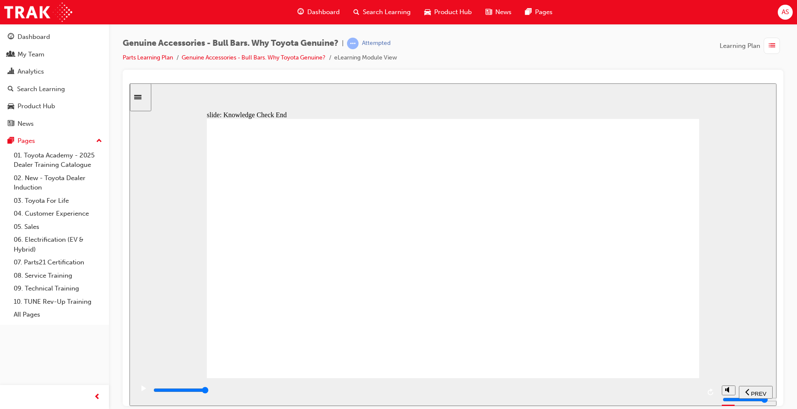
click at [777, 369] on html "​You got 100% of the questions right!​ slide: Knowledge Check End Knowledge Che…" at bounding box center [453, 244] width 647 height 322
type input "23000"
drag, startPoint x: 582, startPoint y: 391, endPoint x: 655, endPoint y: 364, distance: 78.2
click at [777, 386] on html "​You got 100% of the questions right!​ slide: Review of Learning Objectives Che…" at bounding box center [453, 244] width 647 height 322
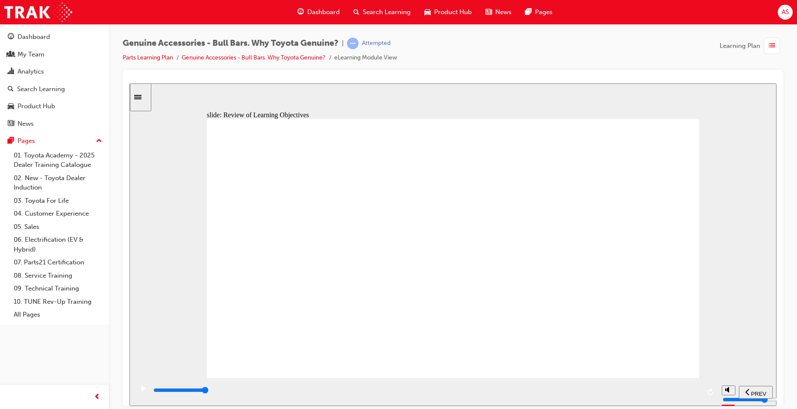
click at [170, 59] on link "Parts Learning Plan" at bounding box center [148, 57] width 50 height 7
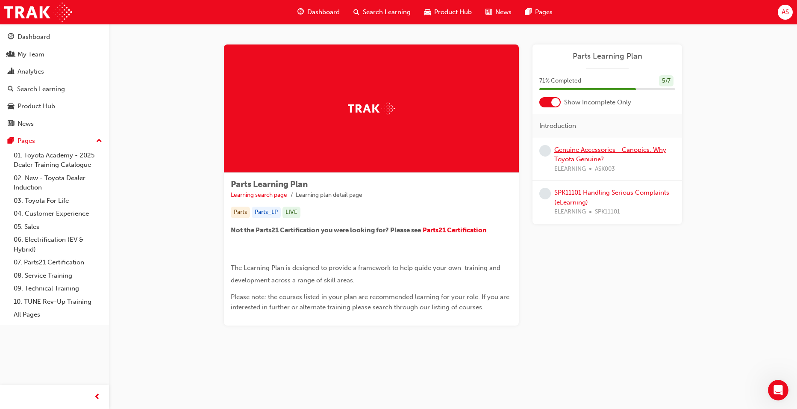
click at [582, 151] on link "Genuine Accessories - Canopies. Why Toyota Genuine?" at bounding box center [611, 155] width 112 height 18
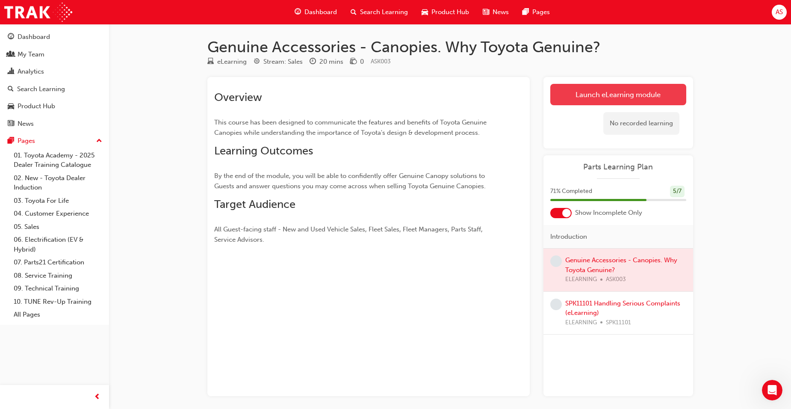
click at [624, 93] on link "Launch eLearning module" at bounding box center [618, 94] width 136 height 21
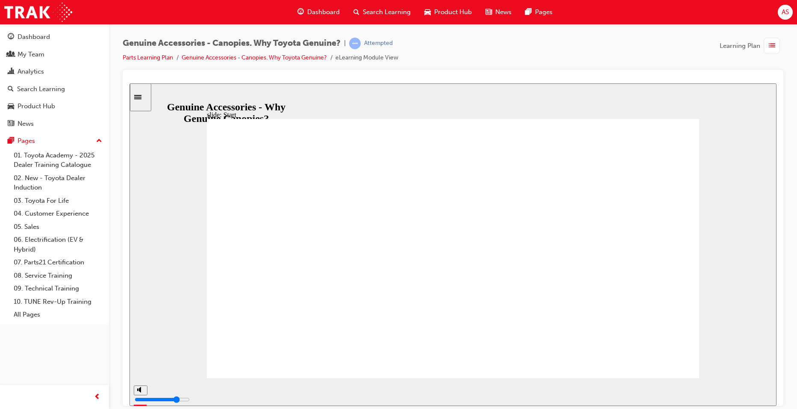
type input "2800"
type input "10"
type input "3000"
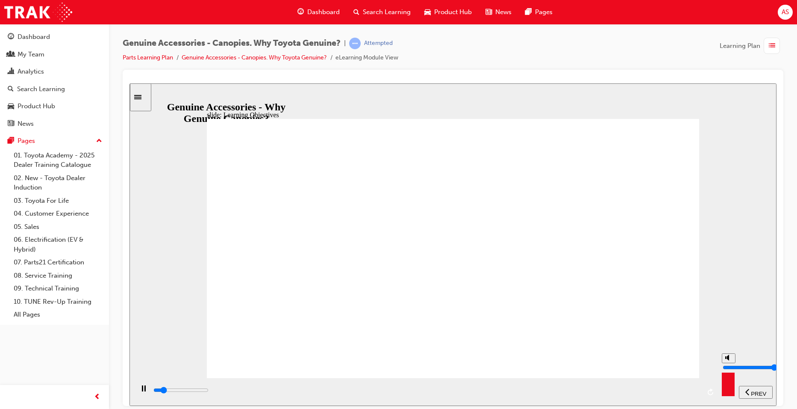
drag, startPoint x: 731, startPoint y: 359, endPoint x: 720, endPoint y: 314, distance: 46.2
type input "10"
click at [723, 363] on input "volume" at bounding box center [750, 366] width 55 height 7
drag, startPoint x: 552, startPoint y: 393, endPoint x: 629, endPoint y: 346, distance: 90.2
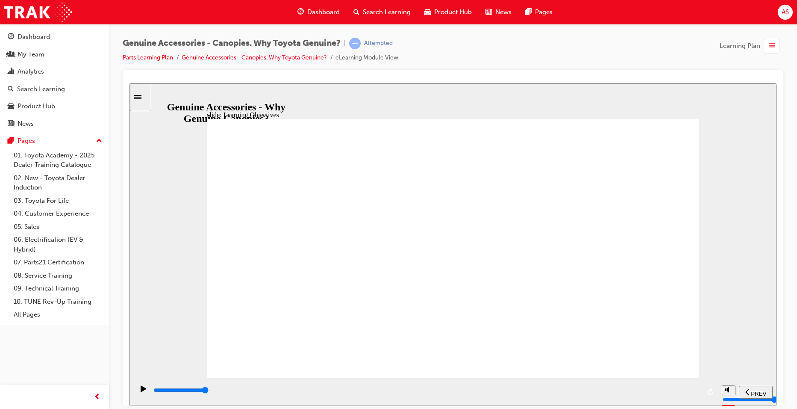
click at [777, 381] on html "slide: Learning Objectives Check Notes (starting from By the end…) Learning Obj…" at bounding box center [453, 244] width 647 height 322
drag, startPoint x: 633, startPoint y: 393, endPoint x: 799, endPoint y: 395, distance: 165.9
click at [777, 395] on html "slide: Application Why Genuine Canopies? Continue Optional roof racks Available…" at bounding box center [453, 244] width 647 height 322
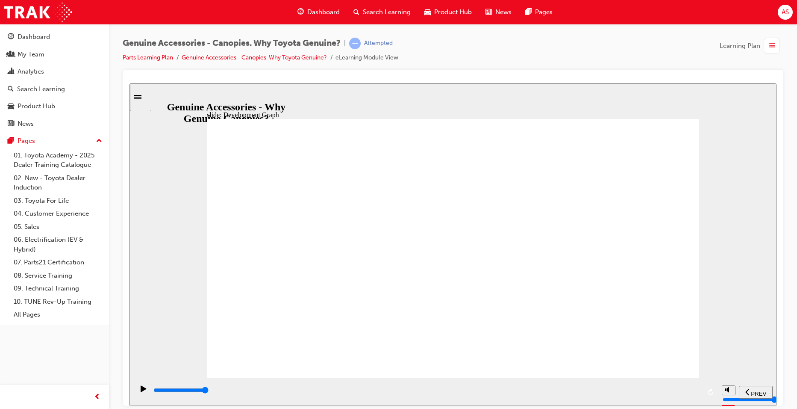
drag, startPoint x: 549, startPoint y: 392, endPoint x: 766, endPoint y: 370, distance: 218.3
click at [773, 379] on section "PREV NEXT SUBMIT" at bounding box center [453, 392] width 647 height 28
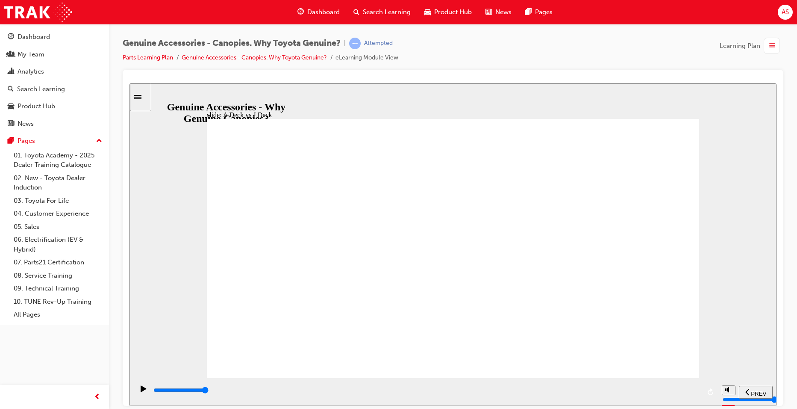
drag, startPoint x: 685, startPoint y: 391, endPoint x: 799, endPoint y: 404, distance: 114.4
click at [777, 404] on html "slide: A Deck vs J Deck What about J Deck? Typical A Deck owner: • Private buye…" at bounding box center [453, 244] width 647 height 322
drag, startPoint x: 454, startPoint y: 389, endPoint x: 517, endPoint y: 402, distance: 64.7
click at [481, 395] on div "playback controls" at bounding box center [427, 389] width 548 height 9
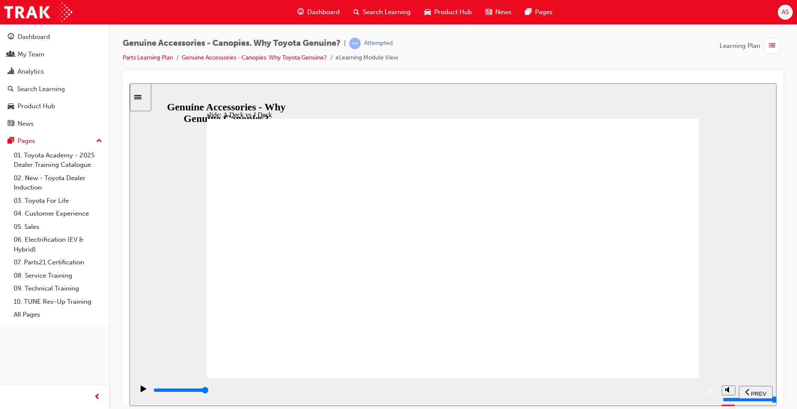
drag, startPoint x: 586, startPoint y: 390, endPoint x: 799, endPoint y: 401, distance: 212.8
click at [777, 401] on html "slide: A Deck vs J Deck ? Body coloured headboard Triangle 1 ? Dual Hook & Latc…" at bounding box center [453, 244] width 647 height 322
drag, startPoint x: 659, startPoint y: 390, endPoint x: 799, endPoint y: 391, distance: 139.8
click at [777, 391] on html "slide: A Deck vs J Deck Continue Typical J Deck owner: Utilised by both Private…" at bounding box center [453, 244] width 647 height 322
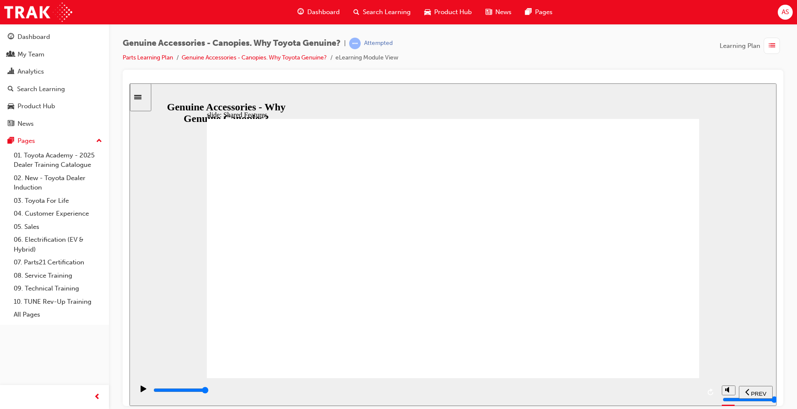
drag, startPoint x: 409, startPoint y: 329, endPoint x: 401, endPoint y: 334, distance: 9.2
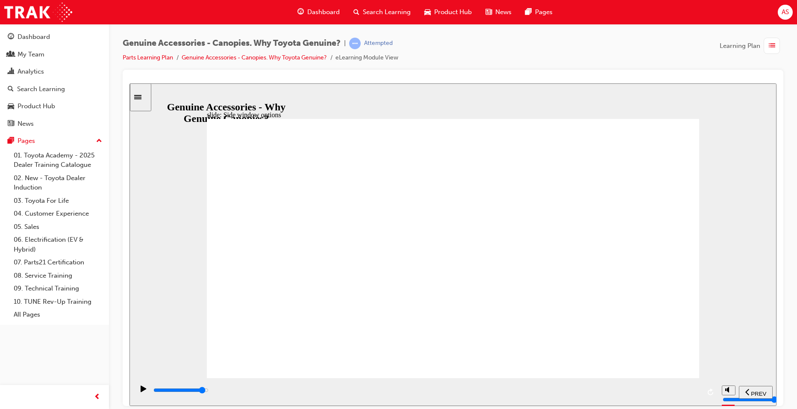
drag, startPoint x: 414, startPoint y: 389, endPoint x: 667, endPoint y: 381, distance: 252.8
click at [667, 381] on div "playback controls" at bounding box center [426, 392] width 584 height 28
drag, startPoint x: 579, startPoint y: 389, endPoint x: 775, endPoint y: 390, distance: 196.3
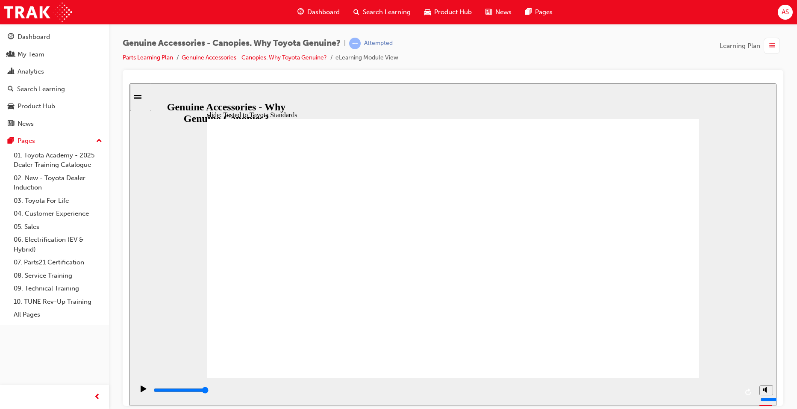
click at [777, 396] on html "slide: Tested to Toyota Standards Rectangle 1 Tested to Toyota Standards Due to…" at bounding box center [453, 244] width 647 height 322
drag, startPoint x: 637, startPoint y: 389, endPoint x: 789, endPoint y: 404, distance: 153.4
click at [777, 404] on html "slide: Testing types Rectangle 1 Tested to Toyota Standards Rectangle 1 Rectang…" at bounding box center [453, 244] width 647 height 322
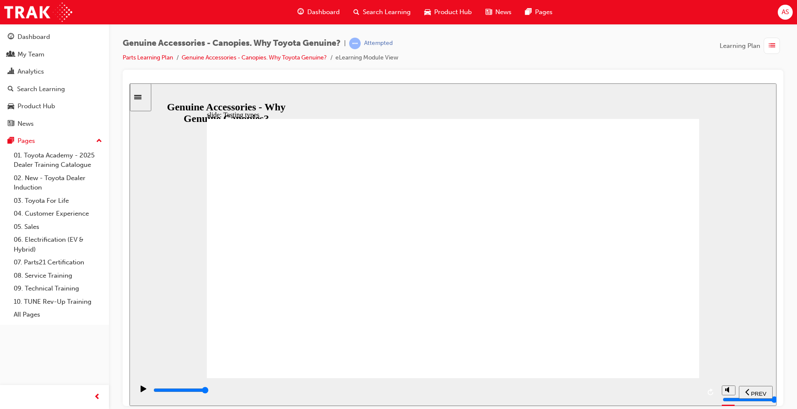
drag, startPoint x: 575, startPoint y: 391, endPoint x: 799, endPoint y: 399, distance: 224.2
click at [777, 399] on html "​false false​ slide: Main menu Let’s see… Let's now explore each Guest’s experi…" at bounding box center [453, 244] width 647 height 322
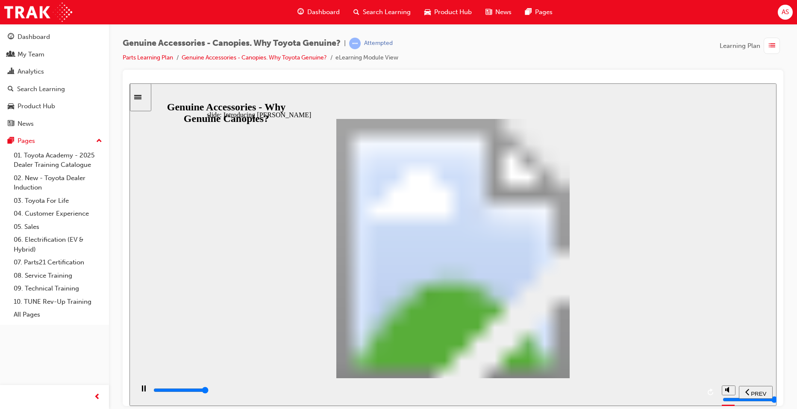
drag, startPoint x: 754, startPoint y: 411, endPoint x: 751, endPoint y: 391, distance: 20.0
click at [757, 405] on html "​false false​ slide: Introducing Steve Rectangle 1 tick icon 1 Steve the accoun…" at bounding box center [453, 244] width 647 height 322
drag, startPoint x: 520, startPoint y: 393, endPoint x: 799, endPoint y: 387, distance: 279.3
click at [777, 387] on html "​false false​ slide: A Deck Canopy Features & Benefits Rectangle 1 A Deck Canop…" at bounding box center [453, 244] width 647 height 322
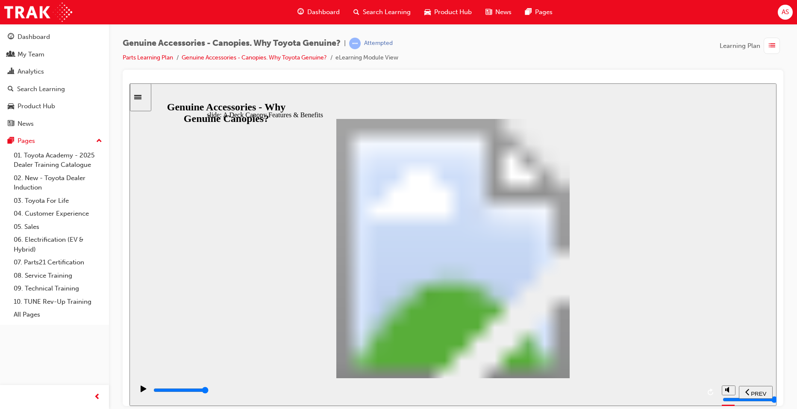
drag, startPoint x: 502, startPoint y: 393, endPoint x: 799, endPoint y: 388, distance: 296.8
click at [777, 388] on html "​false false​ slide: A Deck Canopy Features & Benefits Nice! Unified looking ca…" at bounding box center [453, 244] width 647 height 322
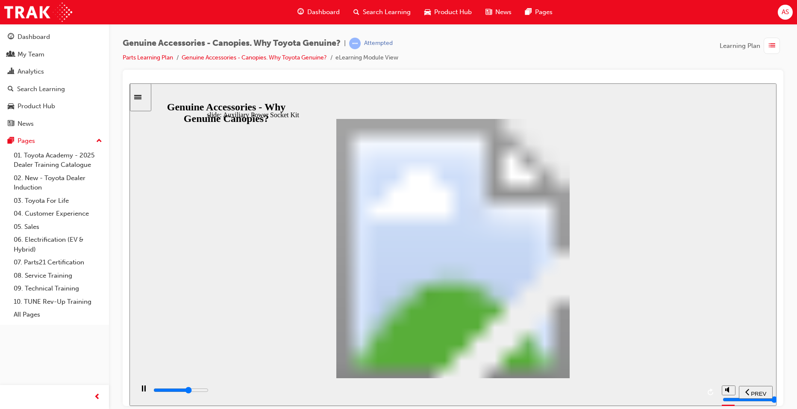
drag, startPoint x: 927, startPoint y: 460, endPoint x: 799, endPoint y: 381, distance: 150.6
click at [777, 381] on html "​false false​ slide: Auxiliary Power Socket Kit Rectangle Sweet! Auxiliary Powe…" at bounding box center [453, 244] width 647 height 322
drag, startPoint x: 428, startPoint y: 391, endPoint x: 799, endPoint y: 376, distance: 370.6
click at [777, 376] on html "​false false​ slide: A Deck comparison competitors Rectangle 56 Feature Compari…" at bounding box center [453, 244] width 647 height 322
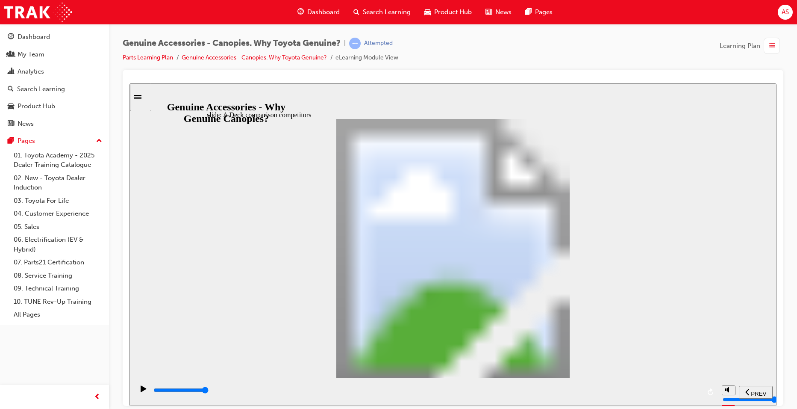
drag, startPoint x: 402, startPoint y: 390, endPoint x: 745, endPoint y: 365, distance: 343.4
click at [734, 369] on div "slide: Window aperture comparison Rectangle 1 Window aperture Toyota Genuine vs…" at bounding box center [453, 244] width 647 height 322
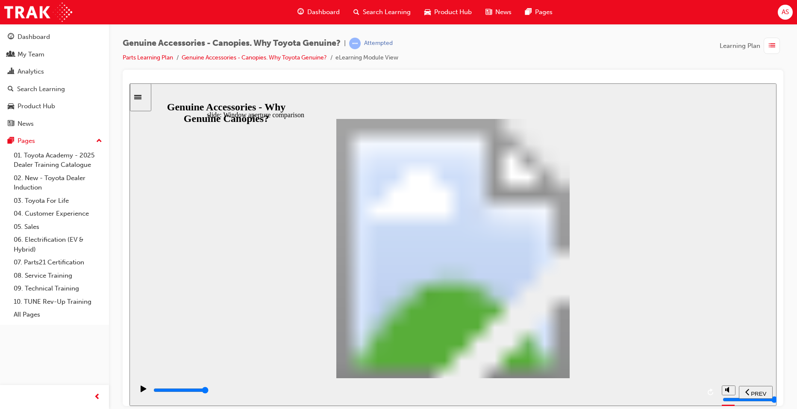
drag, startPoint x: 469, startPoint y: 326, endPoint x: 378, endPoint y: 335, distance: 91.5
drag, startPoint x: 339, startPoint y: 276, endPoint x: 376, endPoint y: 221, distance: 66.4
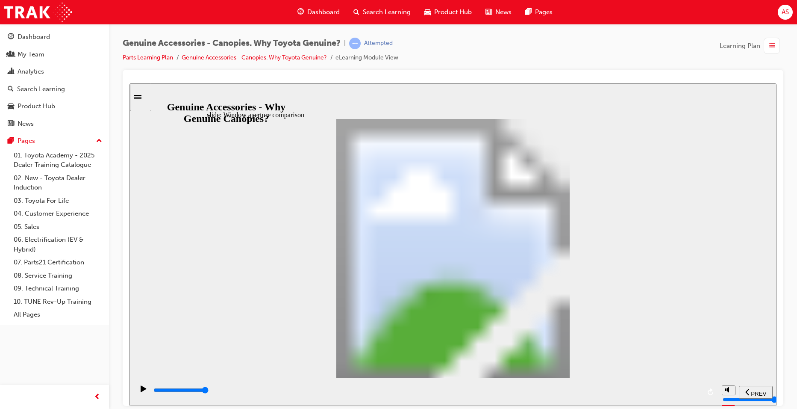
drag, startPoint x: 417, startPoint y: 393, endPoint x: 725, endPoint y: 373, distance: 308.1
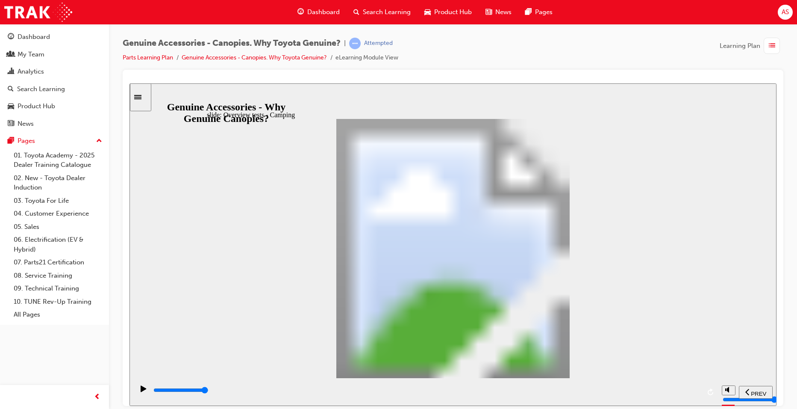
click at [777, 396] on html "​false false​ slide: Overview tests - Camping Rectangle 1 Tested to Toyota Stan…" at bounding box center [453, 244] width 647 height 322
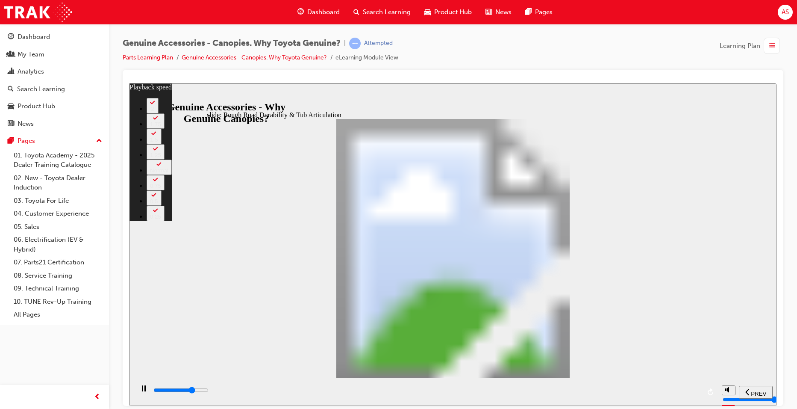
drag, startPoint x: 549, startPoint y: 392, endPoint x: 774, endPoint y: 369, distance: 225.7
click at [777, 387] on html "​false false​ slide: Rough Road Durability & Tub Articulation Rectangle 1 Teste…" at bounding box center [453, 244] width 647 height 322
type input "36000"
type input "36"
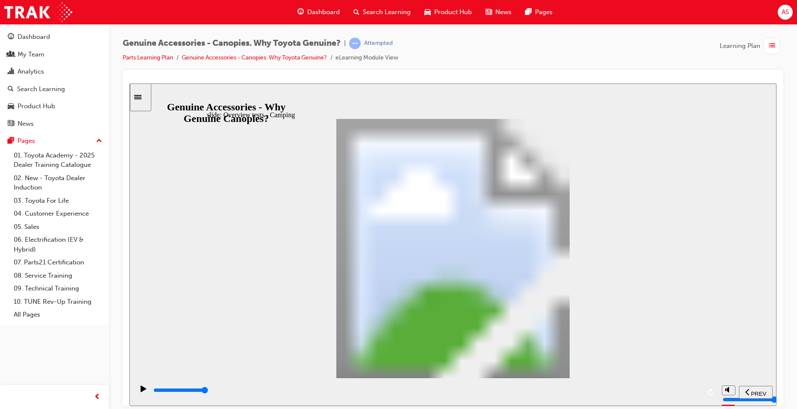
drag, startPoint x: 555, startPoint y: 391, endPoint x: 799, endPoint y: 385, distance: 244.2
click at [777, 385] on html "​false false​ slide: Thermal Cycling and Heat Resistance Testing Rectangle 1 Te…" at bounding box center [453, 244] width 647 height 322
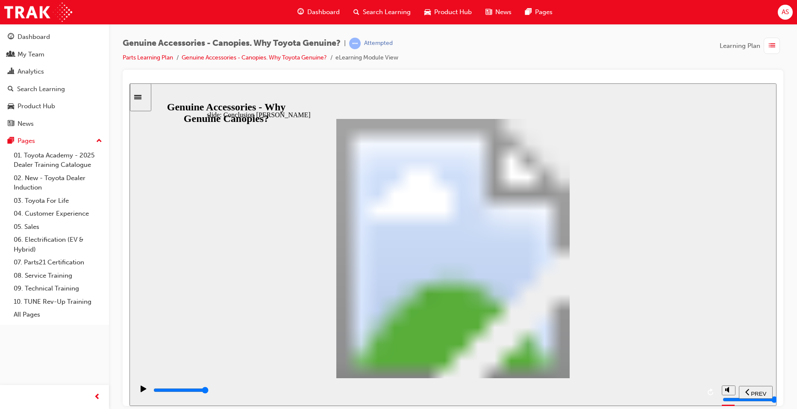
drag, startPoint x: 475, startPoint y: 393, endPoint x: 774, endPoint y: 333, distance: 305.2
click at [774, 335] on div "slide: Conclusion Steve So… Rectangle Traveling on a range of surfaces on month…" at bounding box center [453, 244] width 647 height 322
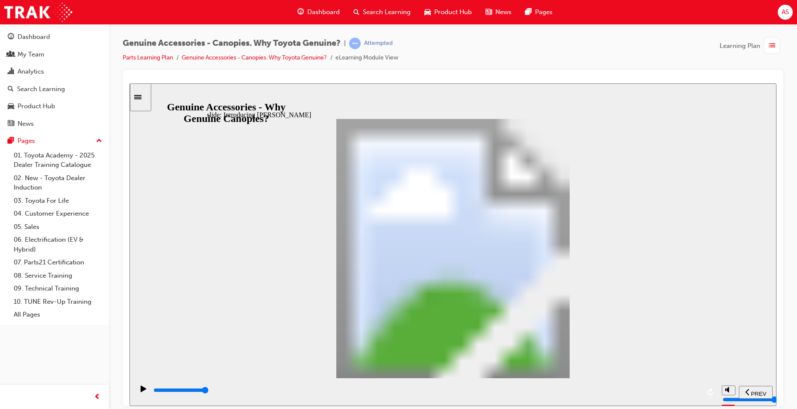
drag, startPoint x: 521, startPoint y: 390, endPoint x: 771, endPoint y: 367, distance: 251.6
click at [777, 375] on html "​false false​ slide: Introducing Kate Rectangle 1 Kate the Electrician Rectangl…" at bounding box center [453, 244] width 647 height 322
drag, startPoint x: 532, startPoint y: 394, endPoint x: 771, endPoint y: 376, distance: 239.2
click at [771, 377] on div "slide: J Deck Canopy Features & Benefits Rectangle 1 J Deck Canopy Features and…" at bounding box center [453, 244] width 647 height 322
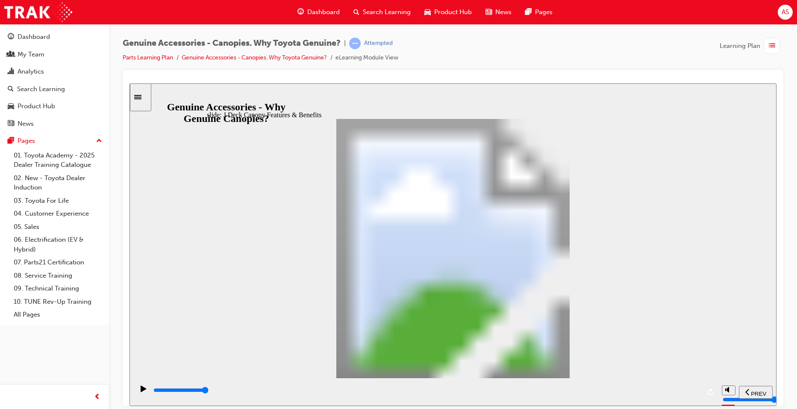
drag, startPoint x: 521, startPoint y: 389, endPoint x: 716, endPoint y: 350, distance: 199.2
click at [769, 378] on section "PREV NEXT SUBMIT" at bounding box center [453, 392] width 647 height 28
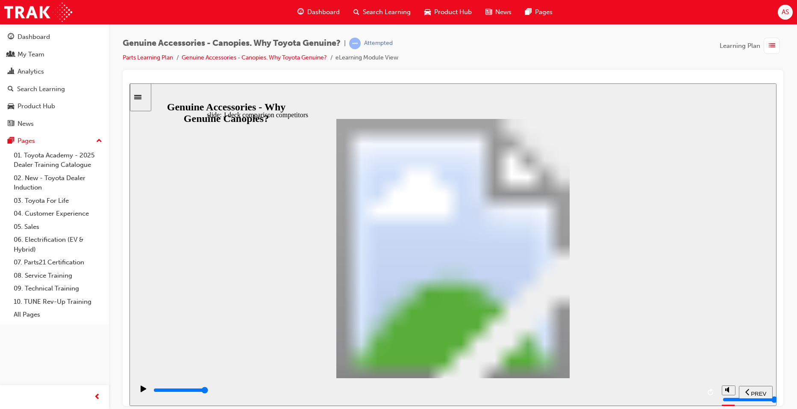
drag, startPoint x: 575, startPoint y: 391, endPoint x: 698, endPoint y: 382, distance: 123.5
click at [698, 382] on div "playback controls" at bounding box center [426, 392] width 584 height 28
drag, startPoint x: 540, startPoint y: 390, endPoint x: 792, endPoint y: 382, distance: 251.5
click at [777, 382] on html "​false false​ slide: Overview tests - Electrician Rectangle 1 Tested to Toyota …" at bounding box center [453, 244] width 647 height 322
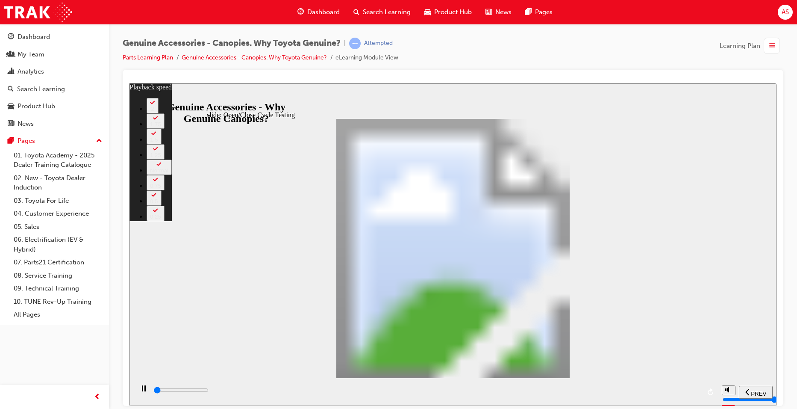
type input "34500"
drag, startPoint x: 506, startPoint y: 393, endPoint x: 744, endPoint y: 342, distance: 242.5
click at [777, 377] on html "​false false​ slide: Open/Close Cycle Testing Rectangle 1 Tested to Toyota Stan…" at bounding box center [453, 244] width 647 height 322
type input "15"
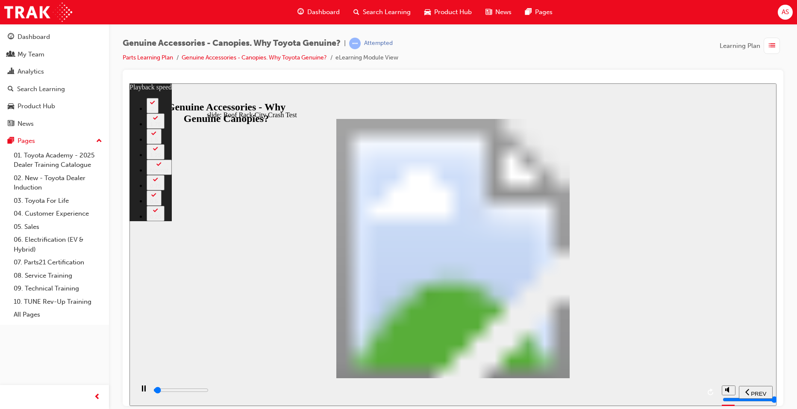
type input "20000"
type input "19"
type input "38300"
type input "19"
type input "42200"
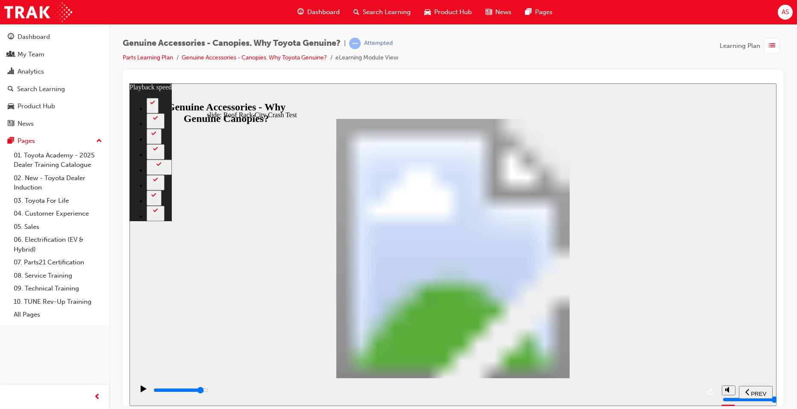
type input "19"
type input "42200"
type input "19"
type input "42200"
type input "23"
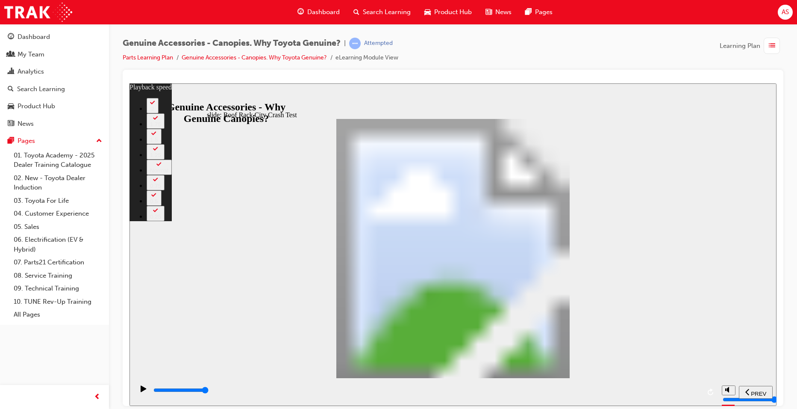
drag, startPoint x: 413, startPoint y: 392, endPoint x: 728, endPoint y: 366, distance: 316.7
click at [734, 380] on section "PREV NEXT SUBMIT" at bounding box center [453, 392] width 647 height 28
type input "42200"
type input "23"
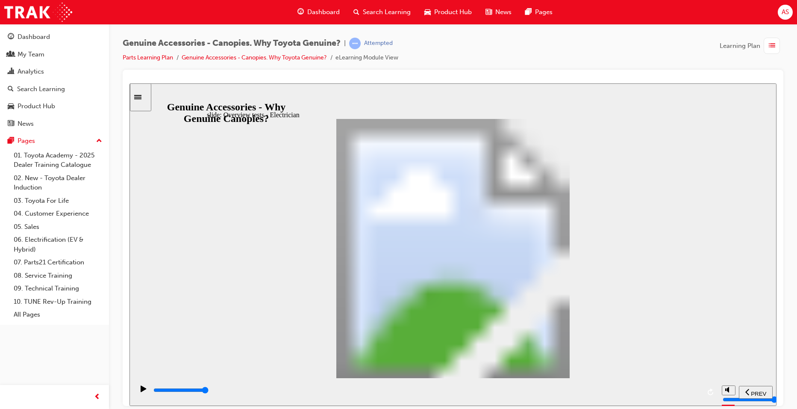
drag, startPoint x: 435, startPoint y: 393, endPoint x: 760, endPoint y: 280, distance: 343.9
click at [769, 376] on div "slide: Ingress Protection Testing Rectangle 1 Tested to Toyota Standards Multip…" at bounding box center [453, 244] width 647 height 322
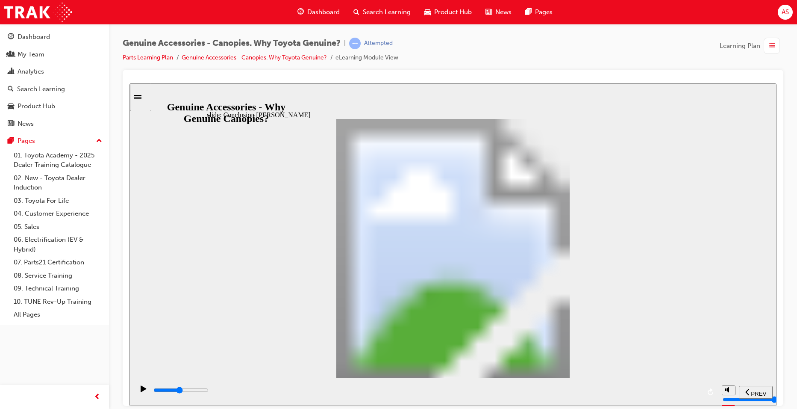
drag, startPoint x: 409, startPoint y: 390, endPoint x: 799, endPoint y: 379, distance: 389.7
click at [777, 379] on html "​false false​ slide: Conclusion Kate So… Rectangle Validated through: The Roof …" at bounding box center [453, 244] width 647 height 322
drag, startPoint x: 420, startPoint y: 393, endPoint x: 722, endPoint y: 389, distance: 302.3
click at [725, 393] on section "PREV NEXT SUBMIT" at bounding box center [453, 392] width 647 height 28
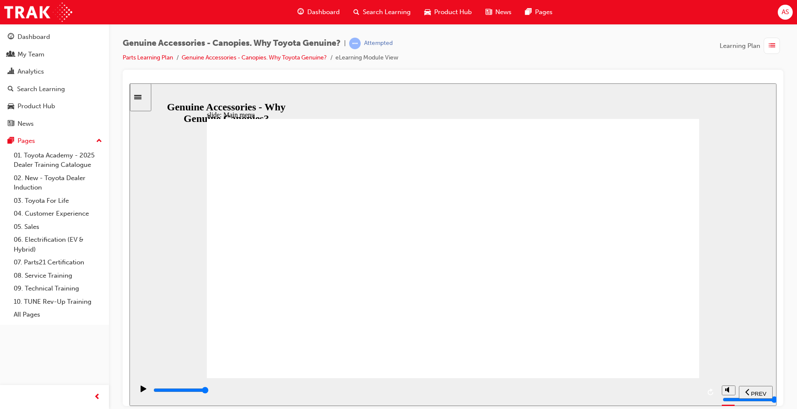
drag, startPoint x: 588, startPoint y: 387, endPoint x: 759, endPoint y: 345, distance: 175.4
click at [777, 372] on html "​false false​ slide: Optional Extras for A and J Deck Applicability – Canopy Op…" at bounding box center [453, 244] width 647 height 322
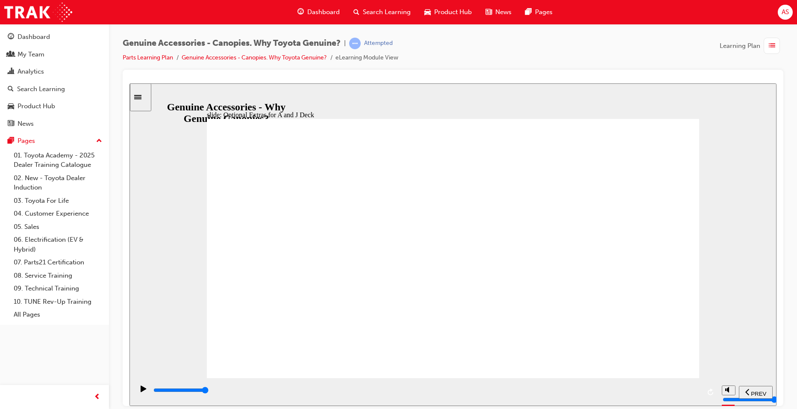
drag, startPoint x: 425, startPoint y: 396, endPoint x: 673, endPoint y: 344, distance: 253.8
click at [744, 388] on section "PREV NEXT SUBMIT" at bounding box center [453, 392] width 647 height 28
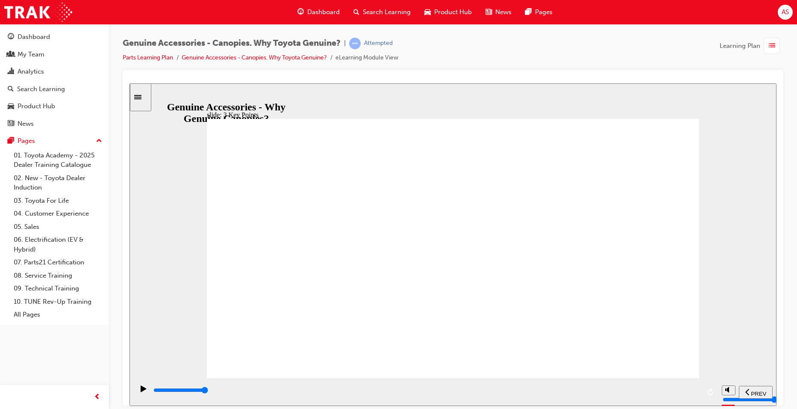
drag, startPoint x: 535, startPoint y: 396, endPoint x: 762, endPoint y: 382, distance: 227.1
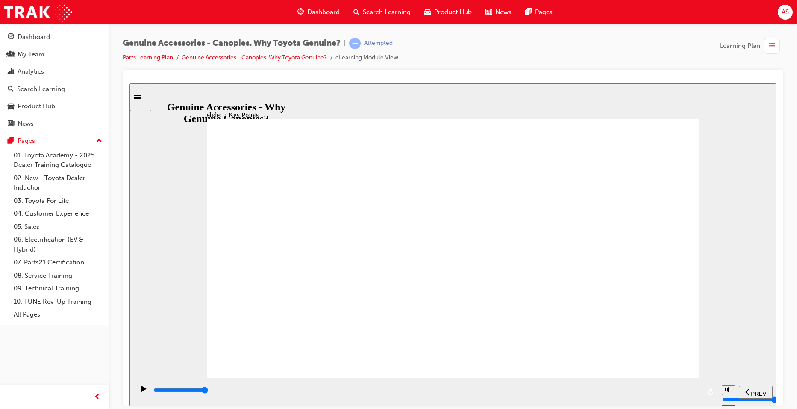
click at [761, 382] on section "PREV NEXT SUBMIT" at bounding box center [453, 392] width 647 height 28
click at [624, 387] on div "playback controls" at bounding box center [427, 391] width 548 height 13
click at [209, 392] on input "slide progress" at bounding box center [180, 389] width 55 height 7
click at [141, 388] on icon "play/pause" at bounding box center [144, 388] width 6 height 7
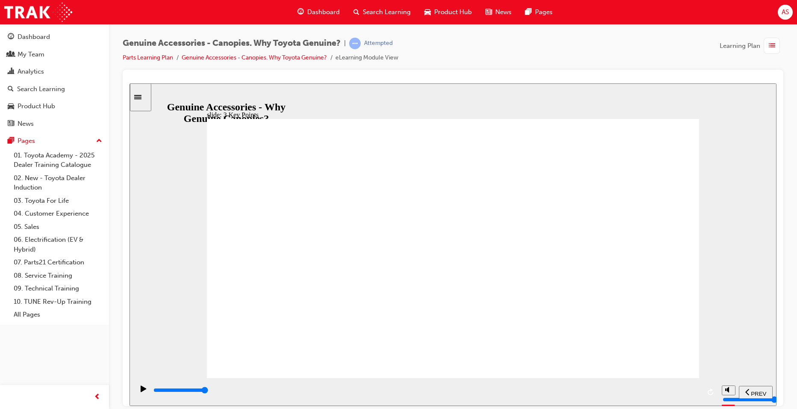
drag, startPoint x: 310, startPoint y: 393, endPoint x: 703, endPoint y: 360, distance: 395.2
click at [703, 360] on div "slide: 3 Key Points Click the info button to review the warranty conditions Not…" at bounding box center [453, 244] width 647 height 322
drag, startPoint x: 283, startPoint y: 386, endPoint x: 729, endPoint y: 354, distance: 446.3
click at [731, 363] on div "slide: Which will you recommend So… which Canopy will you recommend to your Gue…" at bounding box center [453, 244] width 647 height 322
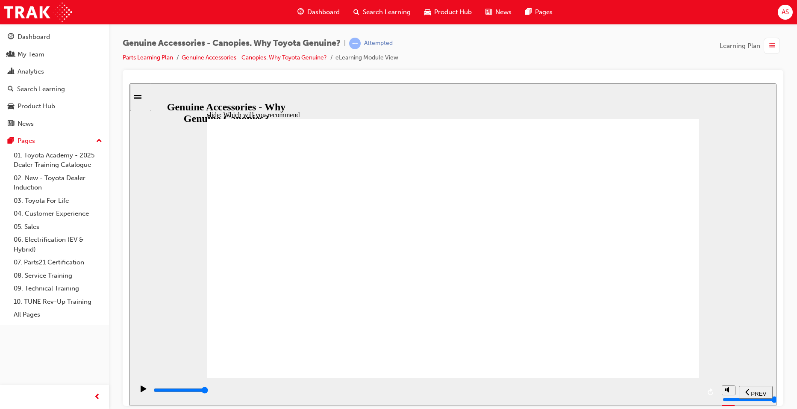
drag, startPoint x: 484, startPoint y: 393, endPoint x: 784, endPoint y: 369, distance: 300.6
click at [777, 369] on html "​false false​ slide: Knowledge Check start Why Genuine Canopies? Knowledge Chec…" at bounding box center [453, 244] width 647 height 322
type input "10200"
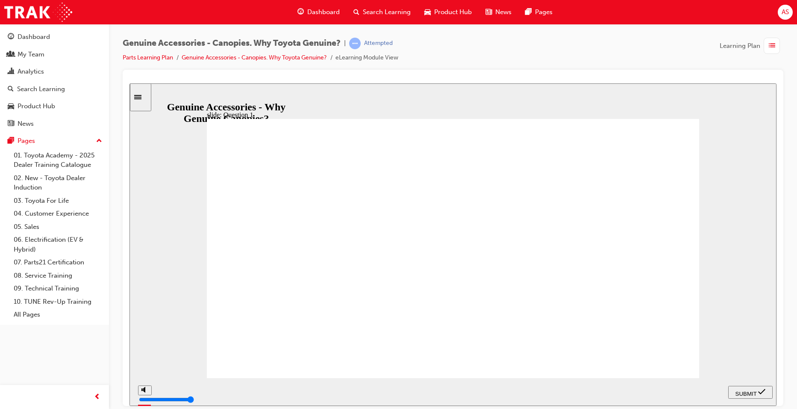
radio input "true"
click at [746, 390] on span "SUBMIT" at bounding box center [746, 393] width 21 height 6
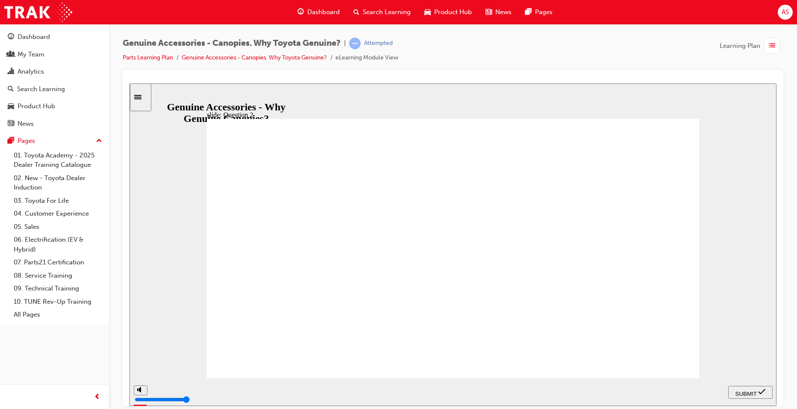
radio input "true"
click at [740, 390] on span "SUBMIT" at bounding box center [746, 393] width 21 height 6
drag, startPoint x: 412, startPoint y: 285, endPoint x: 677, endPoint y: 383, distance: 282.3
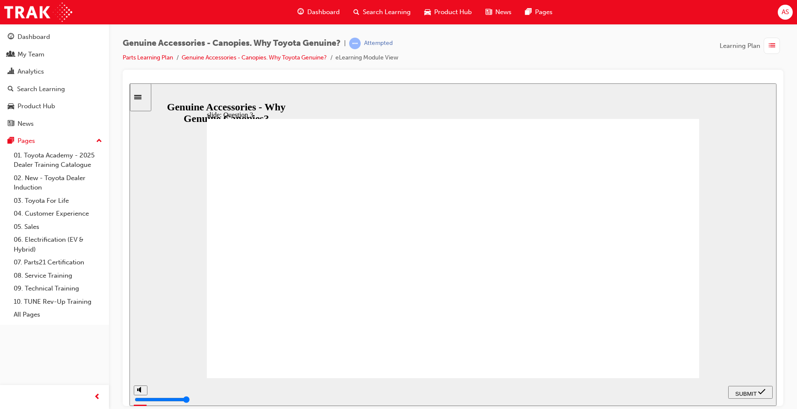
radio input "true"
click at [741, 395] on div "SUBMIT" at bounding box center [751, 391] width 38 height 9
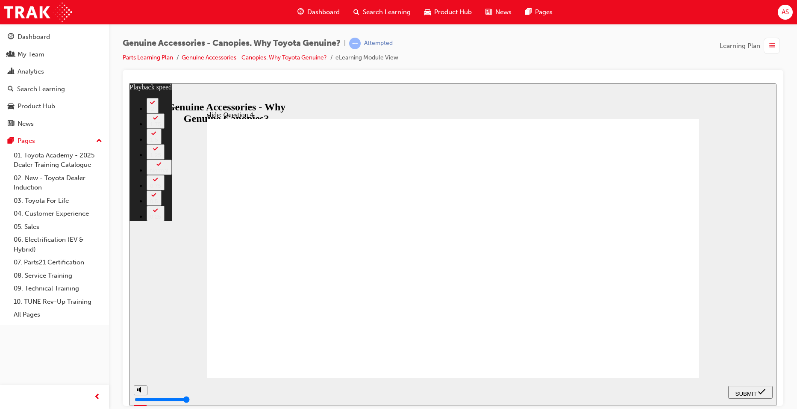
type input "3"
radio input "true"
click at [747, 390] on span "SUBMIT" at bounding box center [746, 393] width 21 height 6
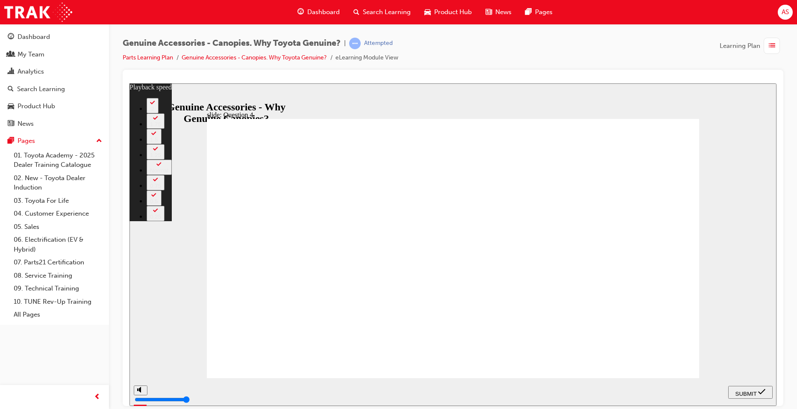
type input "4"
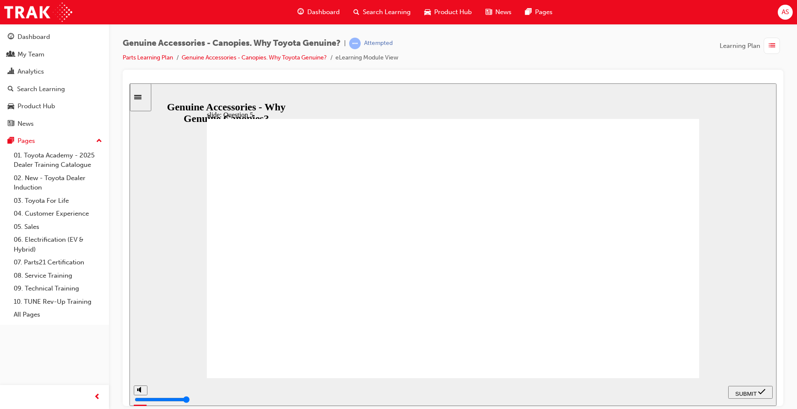
radio input "true"
click at [748, 387] on div "SUBMIT" at bounding box center [751, 391] width 38 height 9
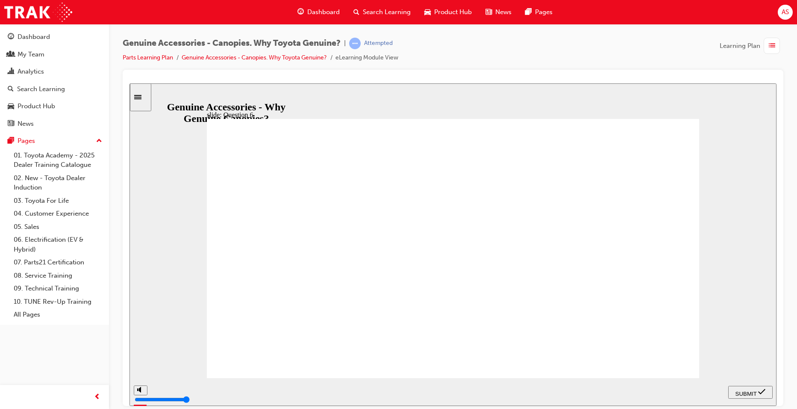
radio input "true"
click at [757, 392] on span "SUBMIT" at bounding box center [746, 393] width 21 height 6
drag, startPoint x: 459, startPoint y: 304, endPoint x: 481, endPoint y: 319, distance: 27.6
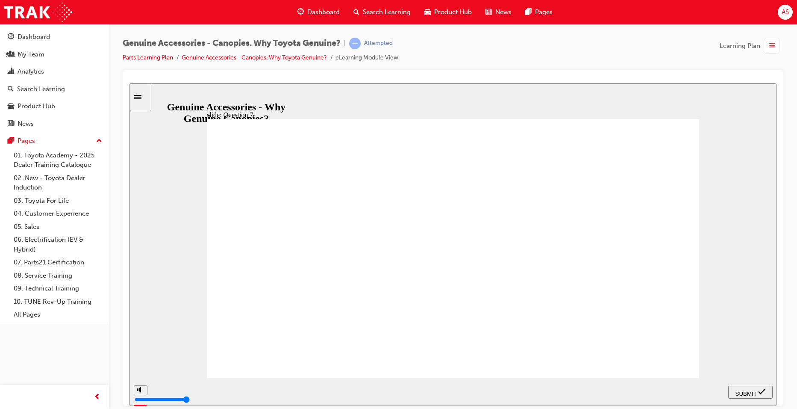
radio input "true"
click at [763, 392] on icon "submit" at bounding box center [762, 391] width 7 height 6
radio input "true"
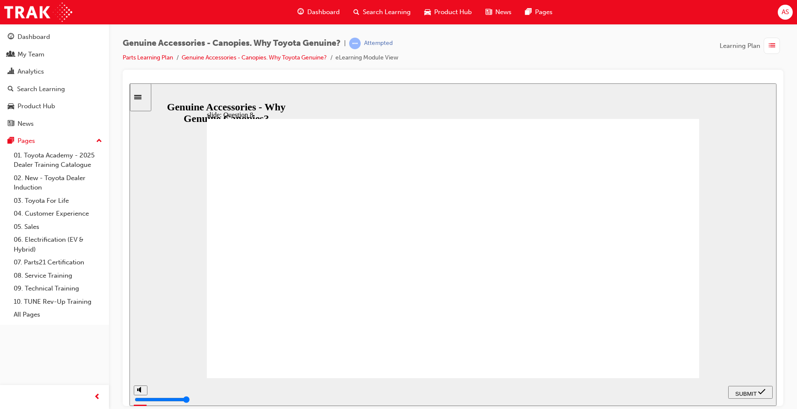
click at [740, 390] on span "SUBMIT" at bounding box center [746, 393] width 21 height 6
radio input "true"
click at [750, 387] on div "SUBMIT" at bounding box center [751, 391] width 38 height 9
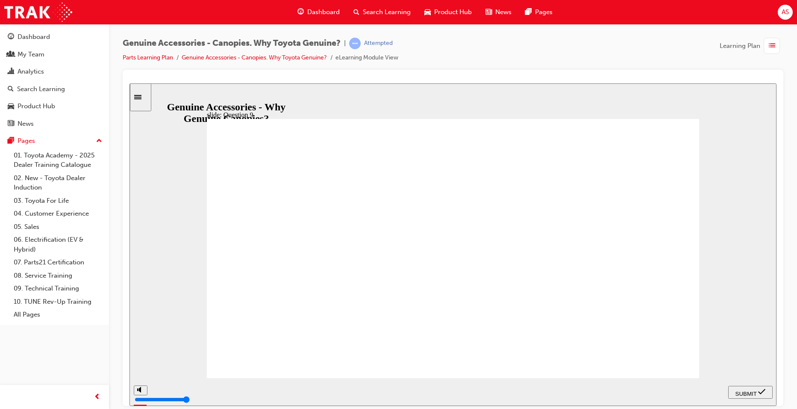
drag, startPoint x: 549, startPoint y: 392, endPoint x: 726, endPoint y: 380, distance: 177.9
click at [744, 384] on section "PREV NEXT SUBMIT" at bounding box center [453, 392] width 647 height 28
drag, startPoint x: 620, startPoint y: 391, endPoint x: 712, endPoint y: 354, distance: 98.8
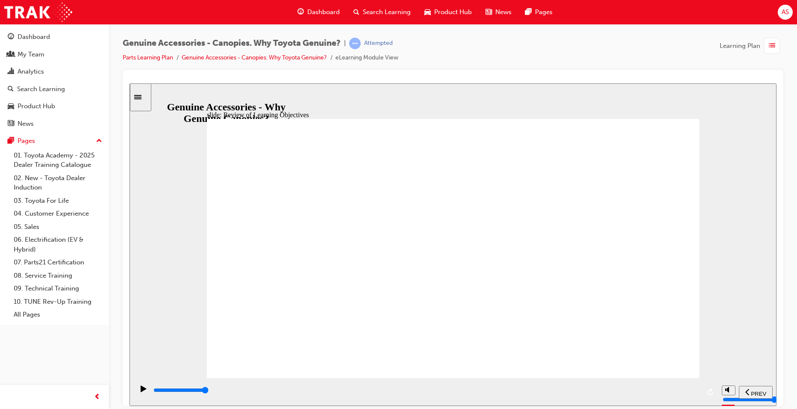
click at [760, 376] on div "slide: Review of Learning Objectives Review of Learning Objectives Group 1 Oval…" at bounding box center [453, 244] width 647 height 322
type input "11500"
drag, startPoint x: 645, startPoint y: 388, endPoint x: 666, endPoint y: 346, distance: 46.8
click at [707, 386] on div "playback controls" at bounding box center [426, 392] width 584 height 28
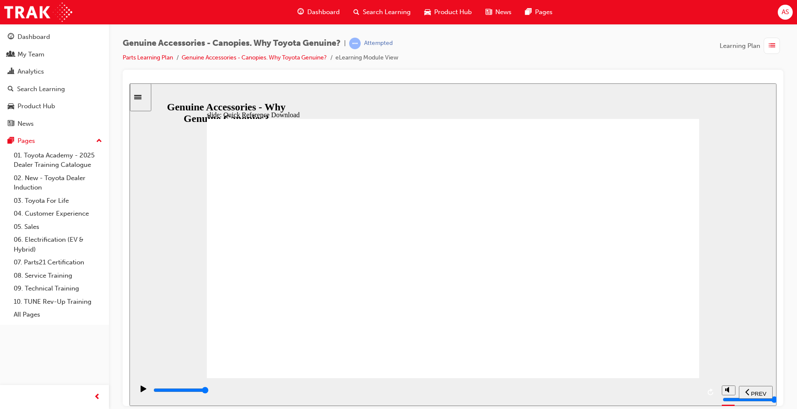
click at [161, 57] on link "Parts Learning Plan" at bounding box center [148, 57] width 50 height 7
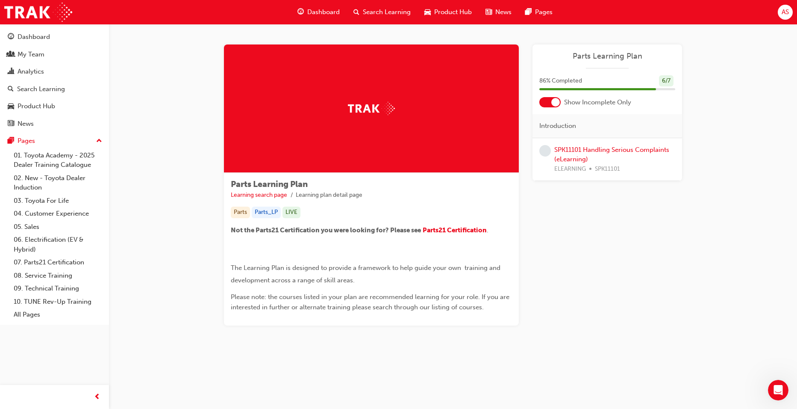
click at [575, 155] on div "SPK11101 Handling Serious Complaints (eLearning) ELEARNING SPK11101" at bounding box center [615, 159] width 121 height 29
click at [635, 144] on div "SPK11101 Handling Serious Complaints (eLearning) ELEARNING SPK11101" at bounding box center [608, 159] width 150 height 43
click at [635, 147] on link "SPK11101 Handling Serious Complaints (eLearning)" at bounding box center [612, 155] width 115 height 18
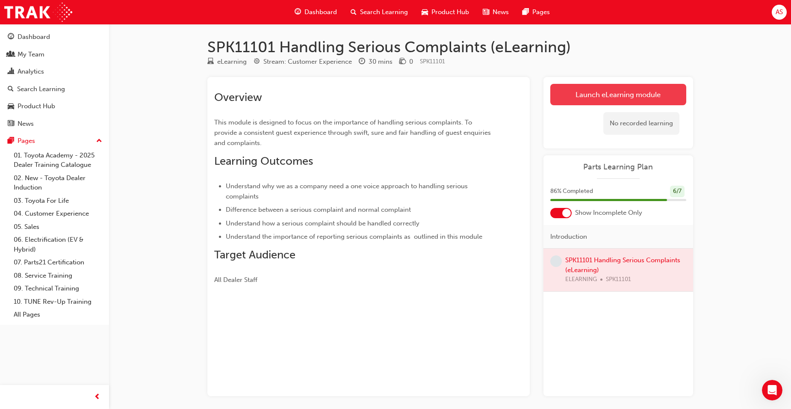
click at [618, 94] on link "Launch eLearning module" at bounding box center [618, 94] width 136 height 21
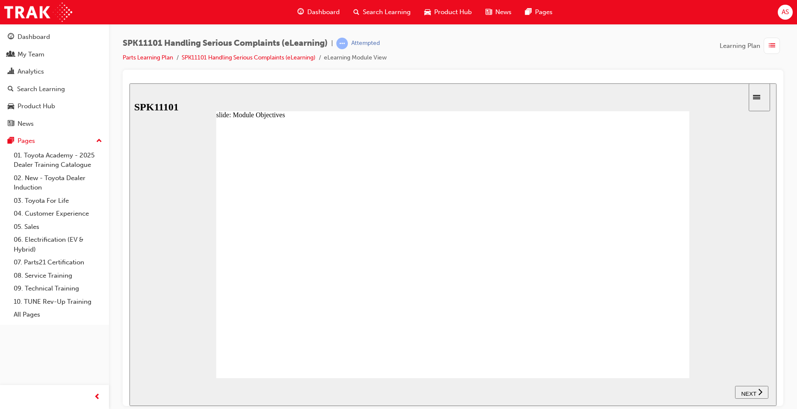
click at [745, 394] on span "NEXT" at bounding box center [748, 393] width 15 height 6
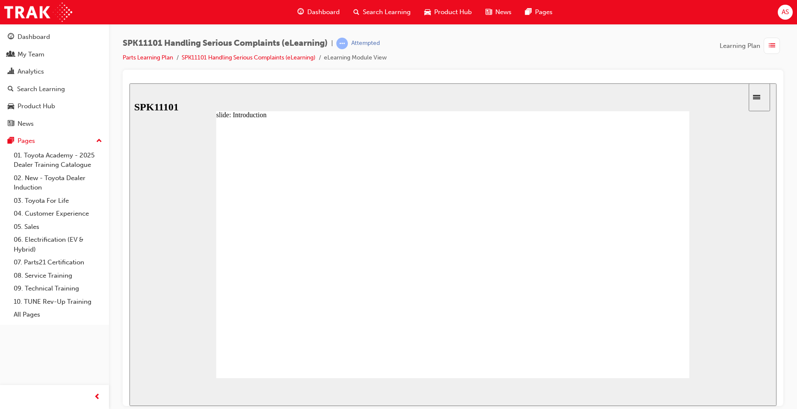
radio input "true"
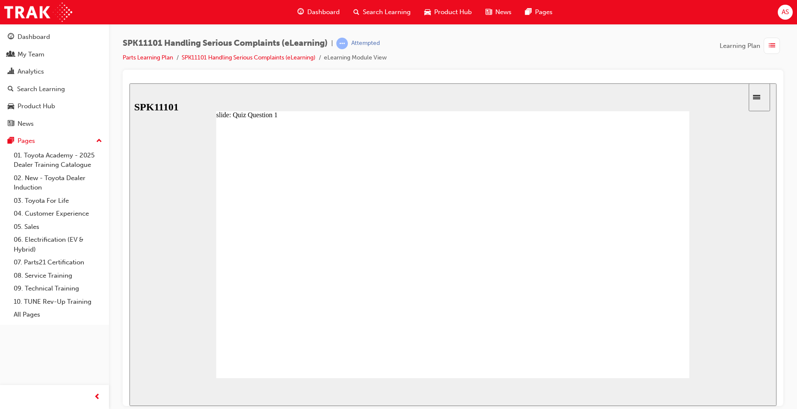
radio input "true"
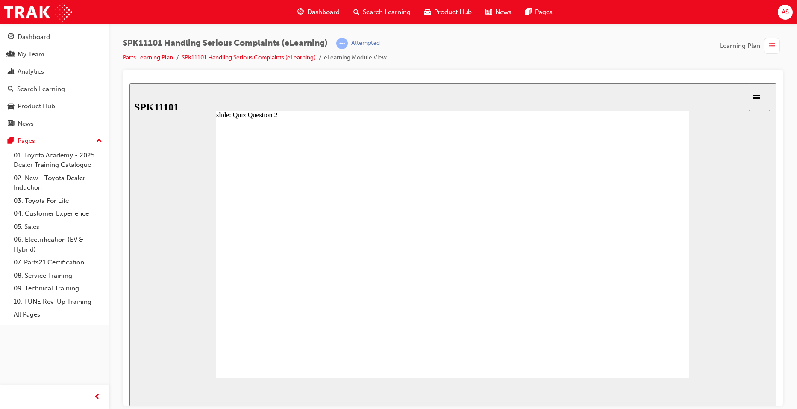
click at [754, 396] on button "NEXT" at bounding box center [751, 391] width 33 height 13
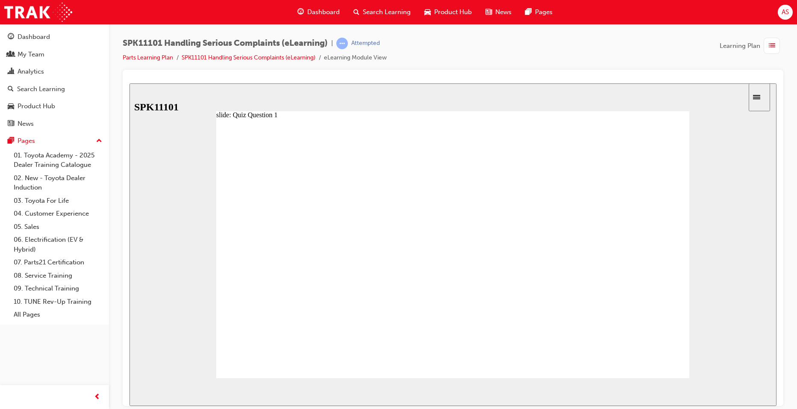
radio input "true"
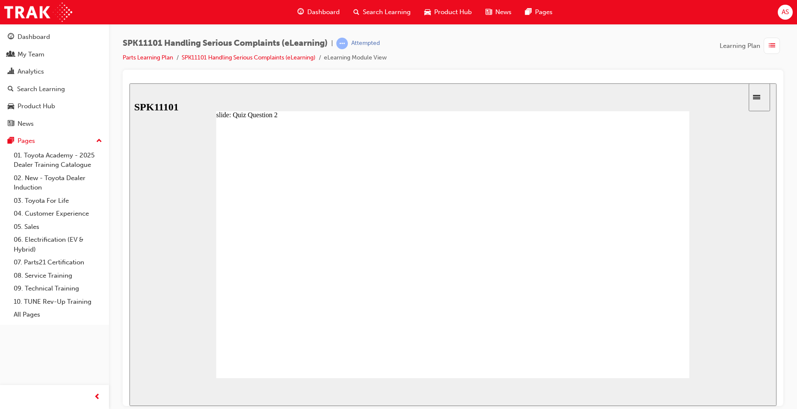
radio input "true"
click at [751, 390] on span "NEXT" at bounding box center [748, 393] width 15 height 6
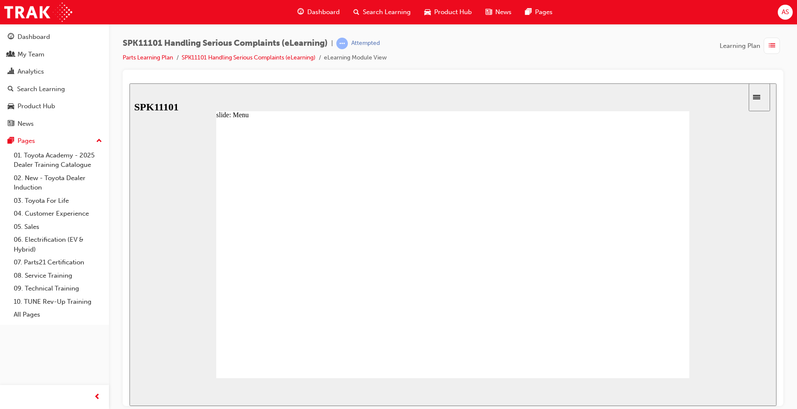
click at [671, 353] on div at bounding box center [452, 251] width 473 height 267
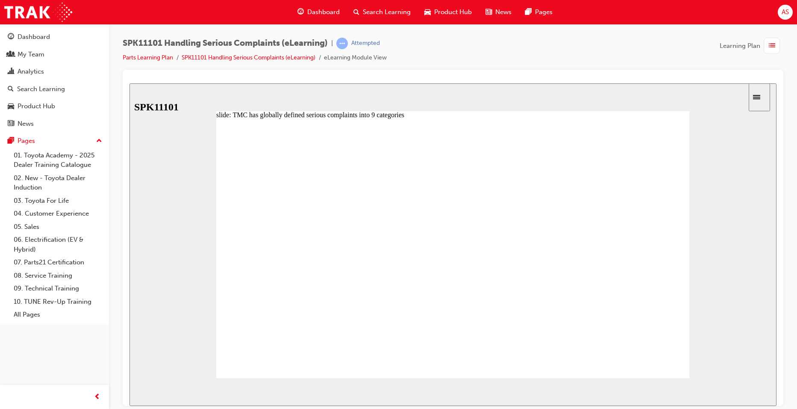
click at [130, 83] on image at bounding box center [130, 83] width 0 height 0
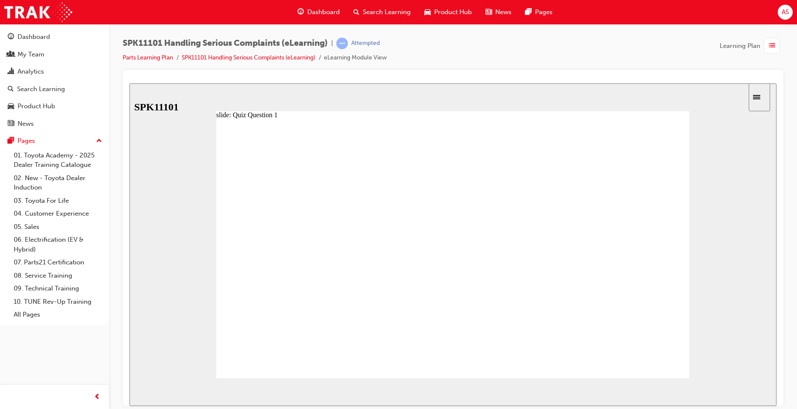
radio input "true"
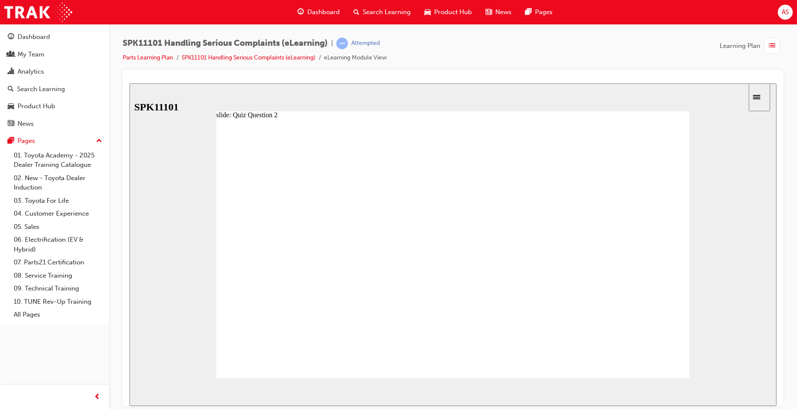
radio input "true"
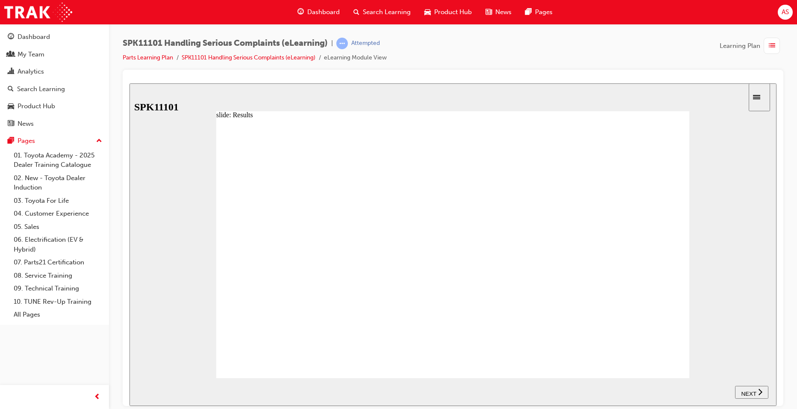
click at [747, 387] on div "NEXT" at bounding box center [752, 391] width 27 height 9
click at [130, 83] on image at bounding box center [130, 83] width 0 height 0
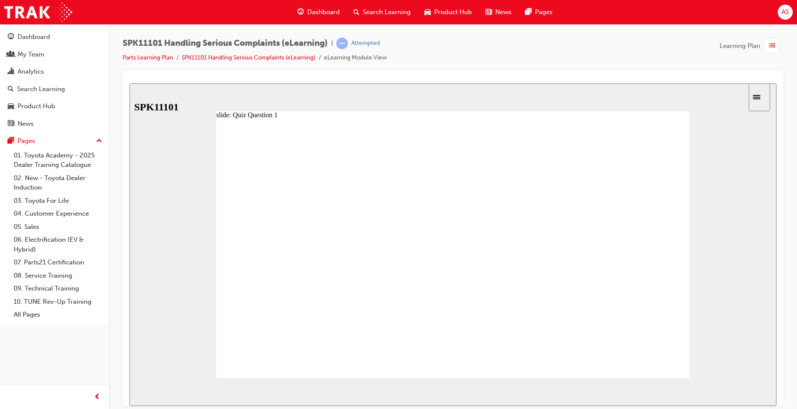
radio input "true"
drag, startPoint x: 342, startPoint y: 272, endPoint x: 345, endPoint y: 229, distance: 42.9
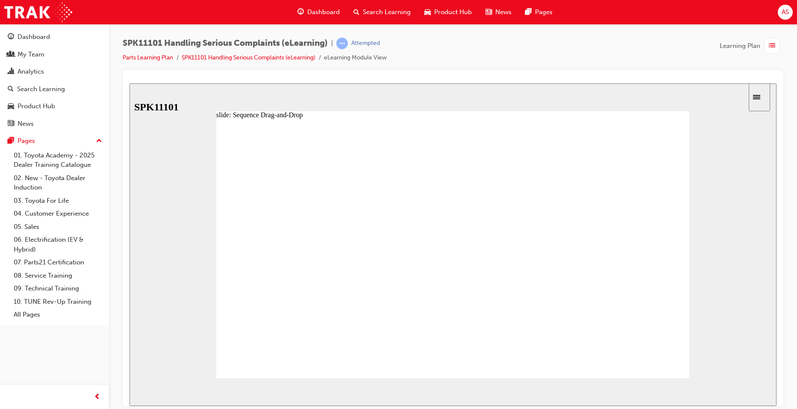
drag, startPoint x: 331, startPoint y: 310, endPoint x: 339, endPoint y: 249, distance: 61.6
drag, startPoint x: 322, startPoint y: 335, endPoint x: 332, endPoint y: 271, distance: 64.9
drag, startPoint x: 322, startPoint y: 339, endPoint x: 322, endPoint y: 289, distance: 50.9
drag, startPoint x: 328, startPoint y: 335, endPoint x: 333, endPoint y: 266, distance: 69.4
drag, startPoint x: 324, startPoint y: 338, endPoint x: 331, endPoint y: 285, distance: 53.0
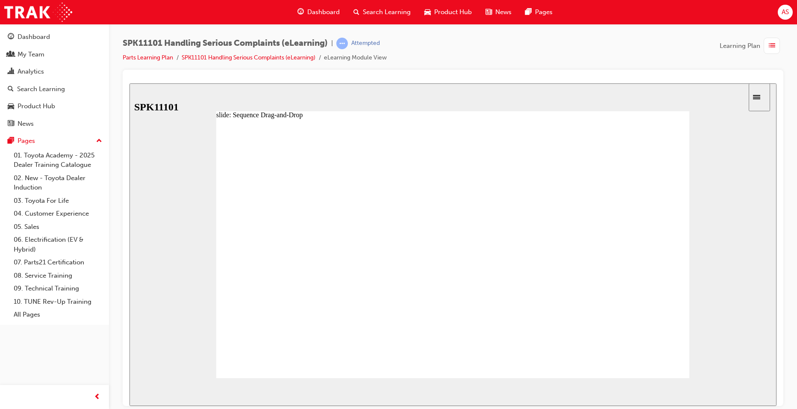
drag, startPoint x: 347, startPoint y: 316, endPoint x: 356, endPoint y: 264, distance: 52.9
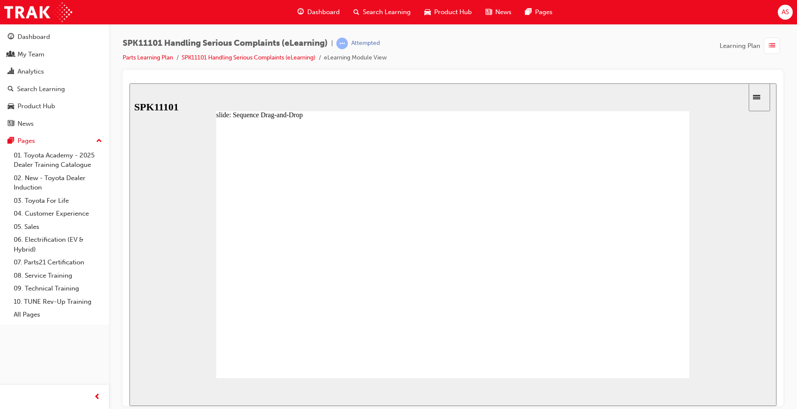
drag, startPoint x: 327, startPoint y: 334, endPoint x: 331, endPoint y: 284, distance: 50.2
drag, startPoint x: 329, startPoint y: 337, endPoint x: 329, endPoint y: 290, distance: 47.0
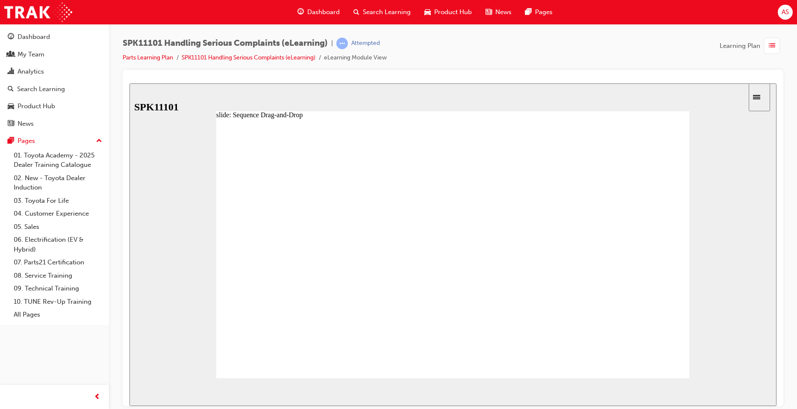
drag, startPoint x: 325, startPoint y: 314, endPoint x: 326, endPoint y: 262, distance: 52.2
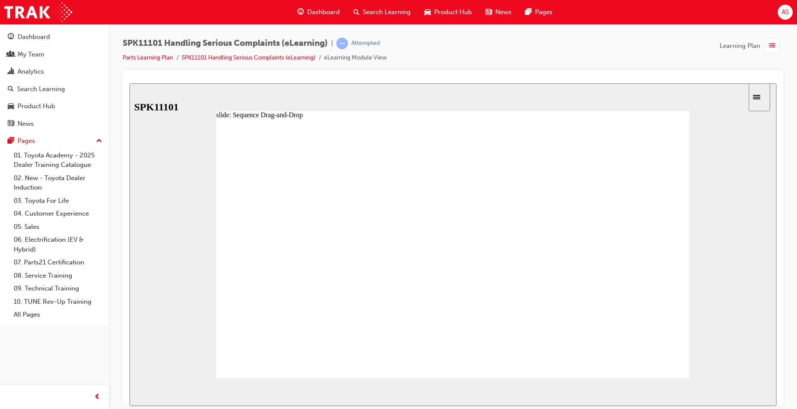
drag, startPoint x: 332, startPoint y: 338, endPoint x: 337, endPoint y: 266, distance: 72.4
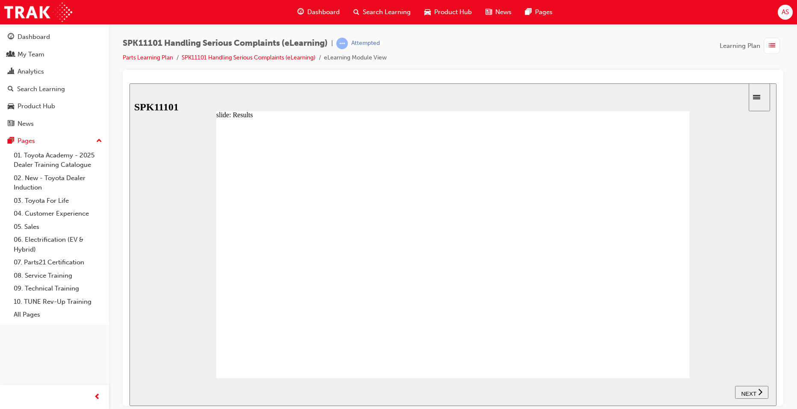
click at [763, 393] on div "NEXT" at bounding box center [752, 391] width 27 height 9
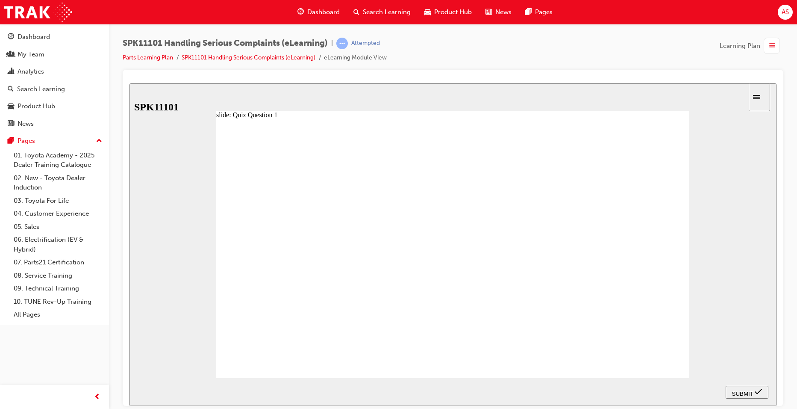
radio input "true"
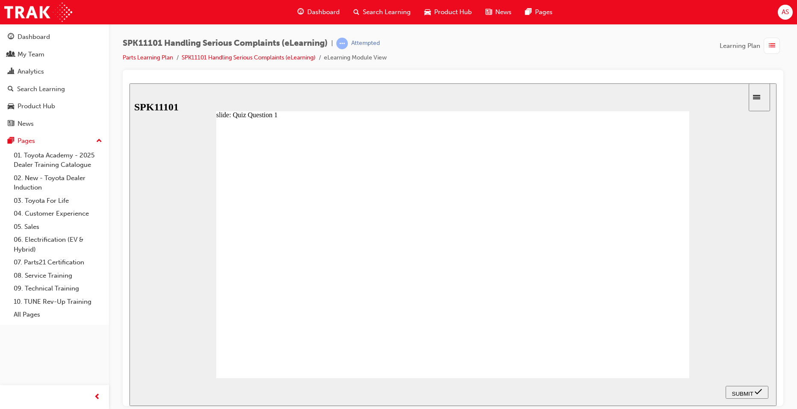
radio input "true"
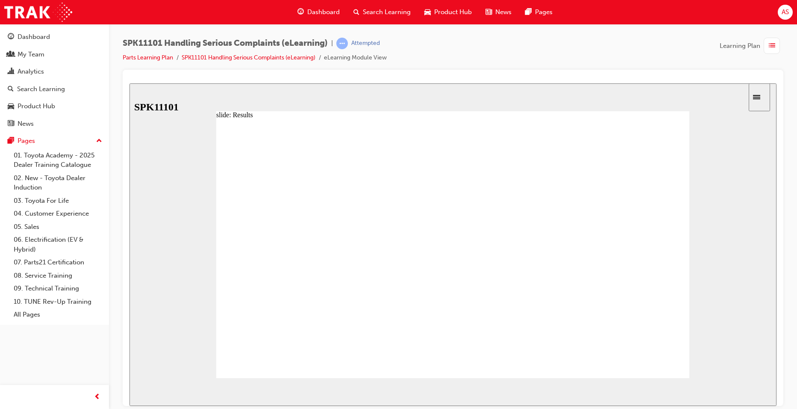
click at [153, 55] on link "Parts Learning Plan" at bounding box center [148, 57] width 50 height 7
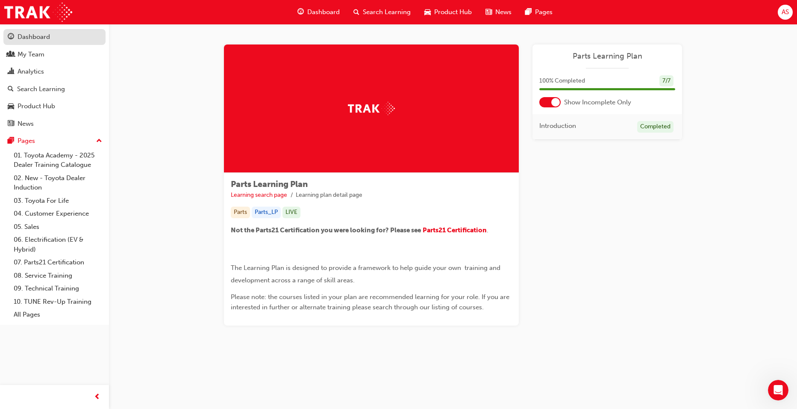
click at [54, 42] on div "Dashboard" at bounding box center [55, 37] width 94 height 11
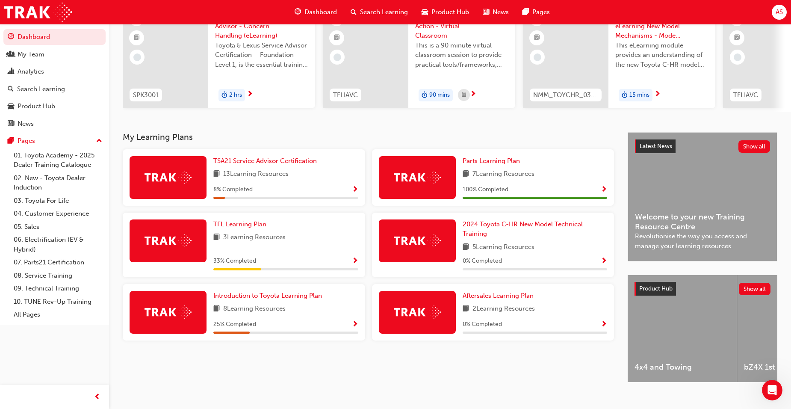
scroll to position [102, 0]
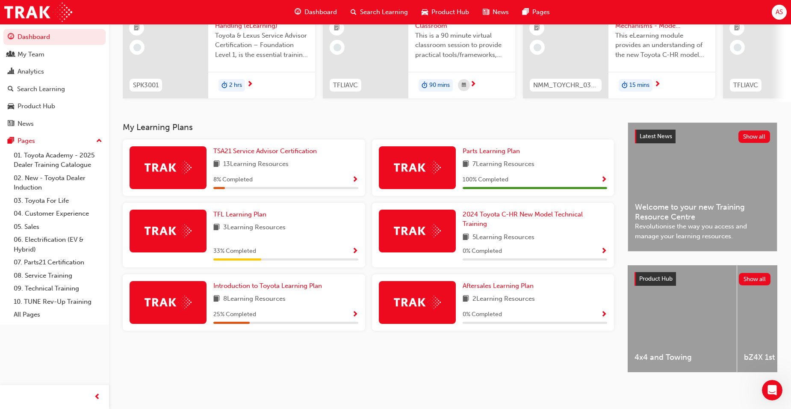
click at [354, 248] on span "Show Progress" at bounding box center [355, 252] width 6 height 8
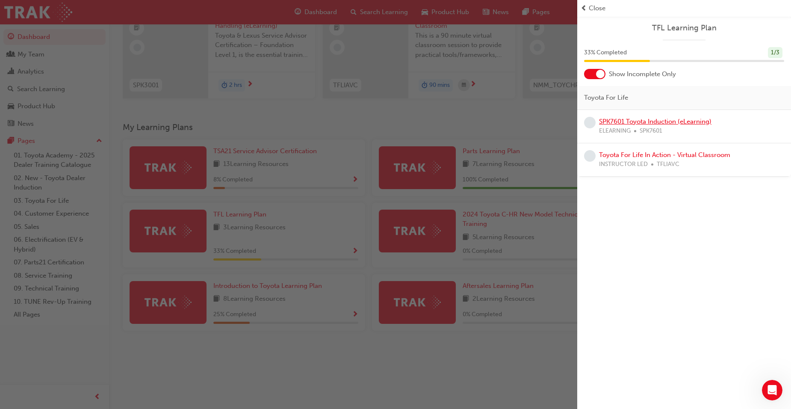
click at [664, 121] on link "SPK7601 Toyota Induction (eLearning)" at bounding box center [655, 122] width 112 height 8
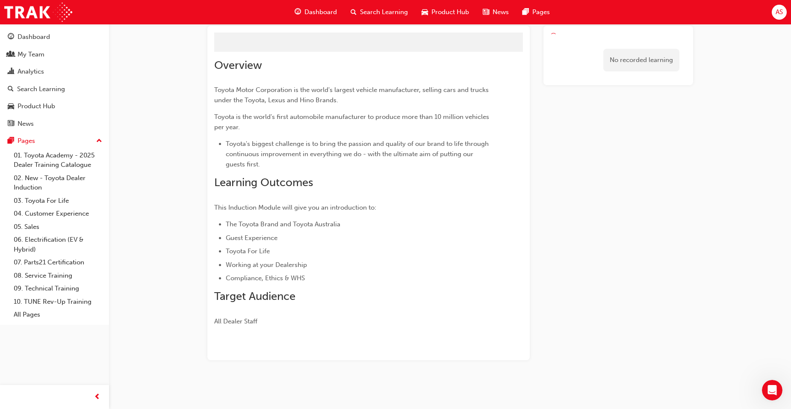
scroll to position [62, 0]
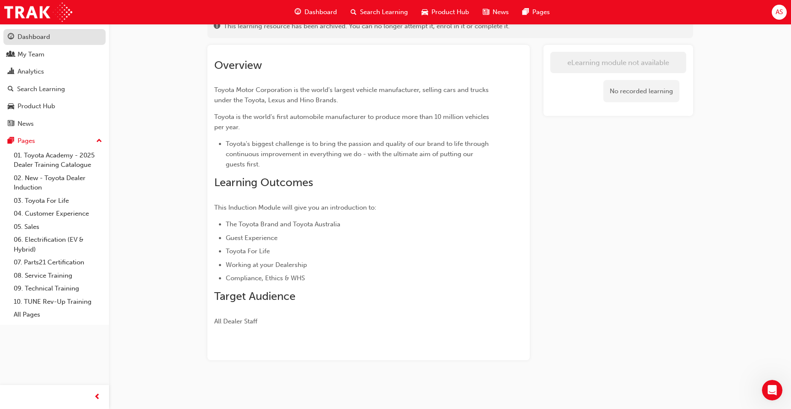
click at [50, 37] on div "Dashboard" at bounding box center [34, 37] width 32 height 10
